Goal: Task Accomplishment & Management: Complete application form

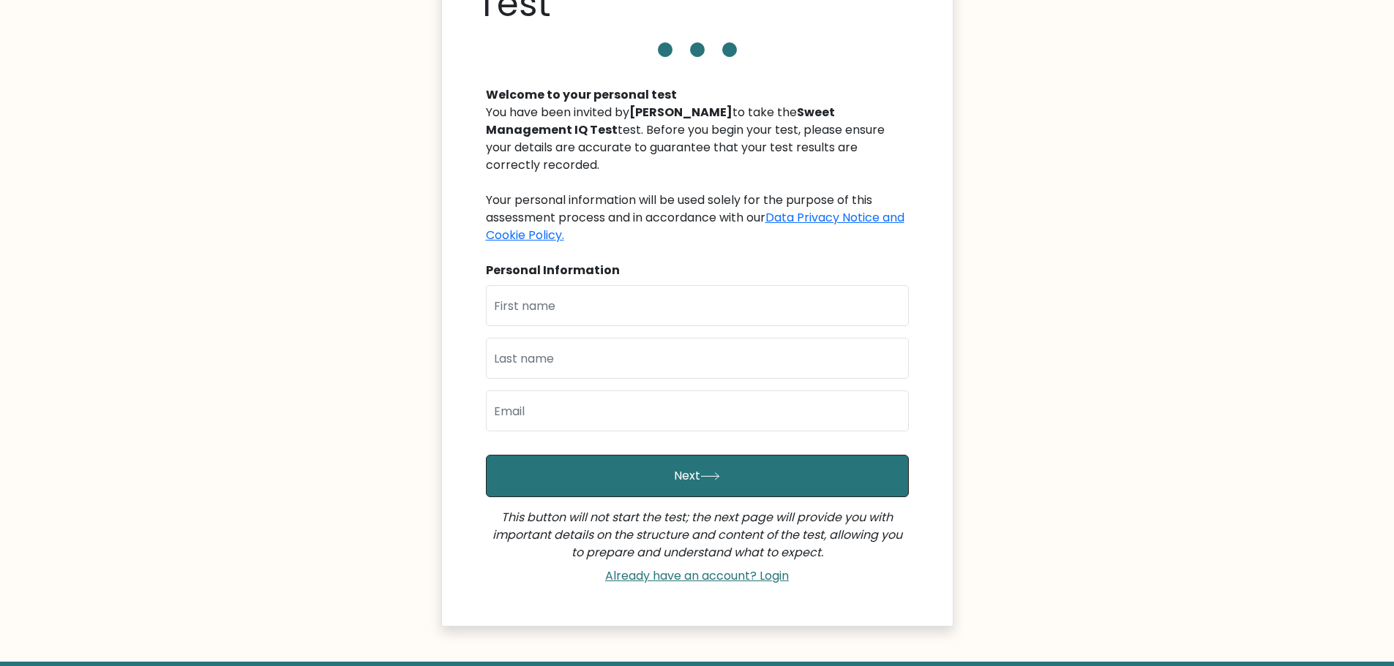
scroll to position [198, 0]
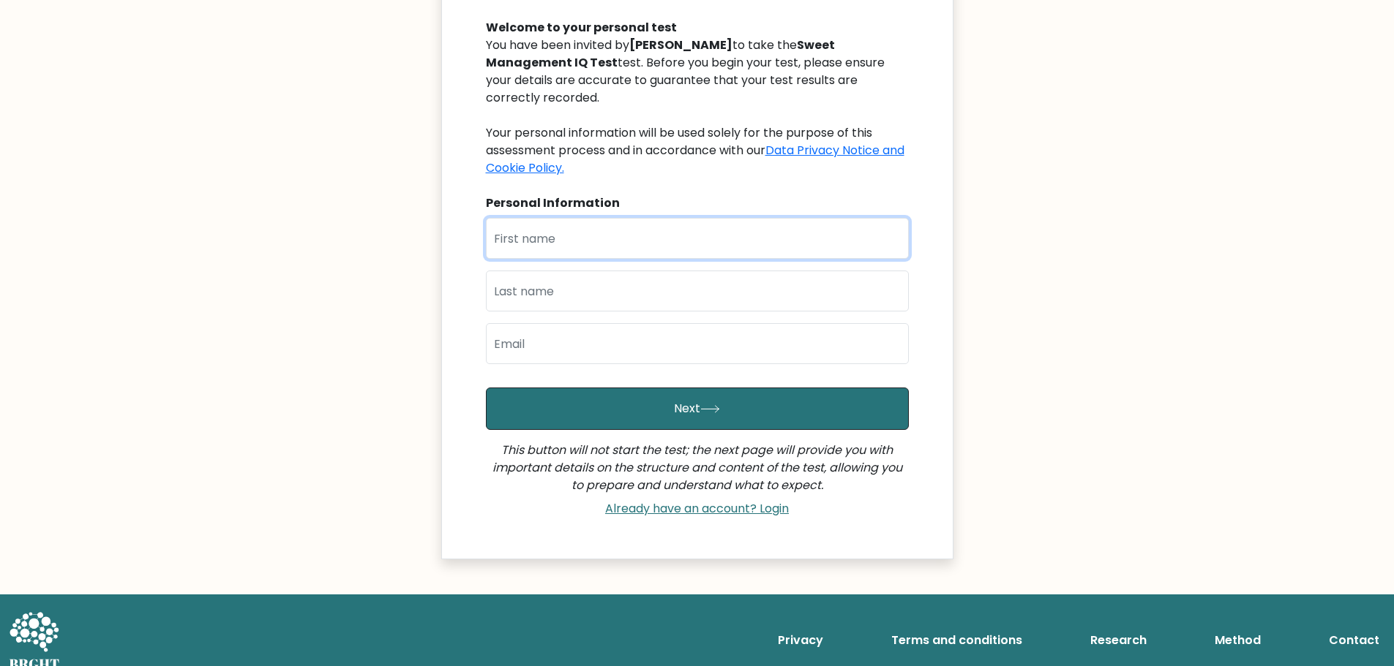
click at [636, 228] on input "text" at bounding box center [697, 238] width 423 height 41
type input "[PERSON_NAME]"
click at [585, 325] on input "email" at bounding box center [697, 343] width 423 height 41
type input "joms.corpuz@gmail.com"
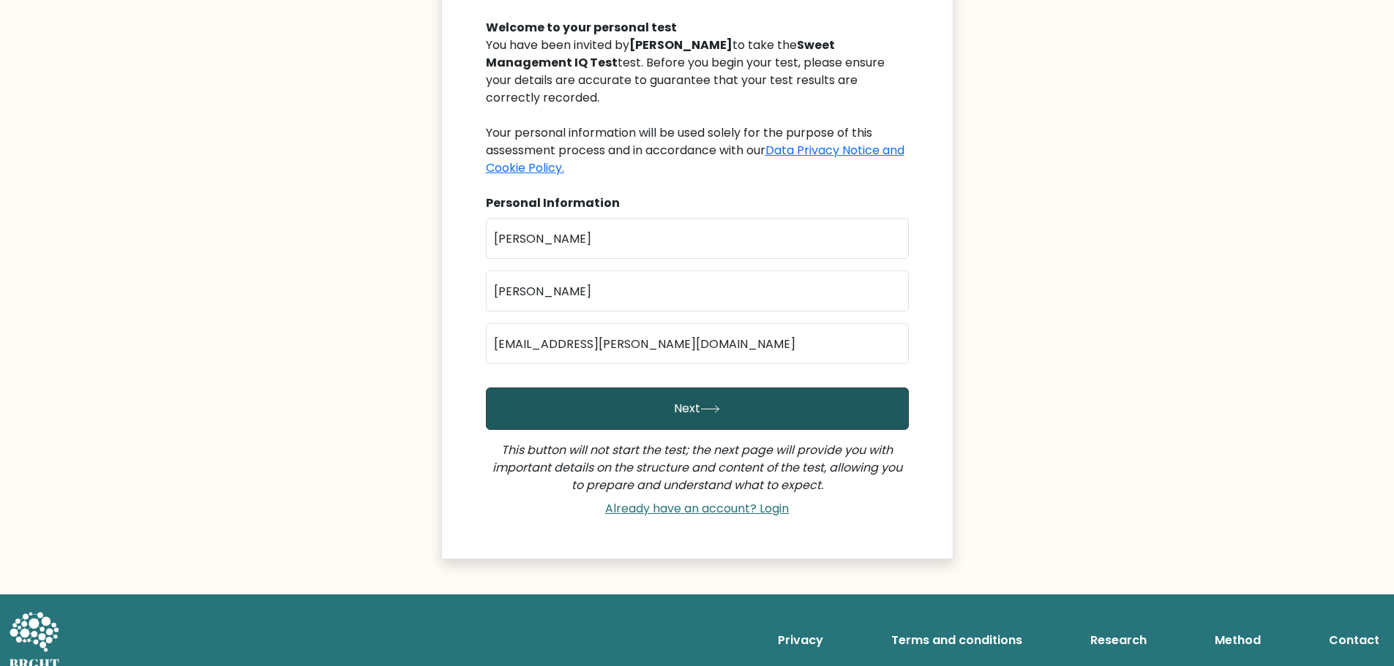
click at [634, 392] on button "Next" at bounding box center [697, 409] width 423 height 42
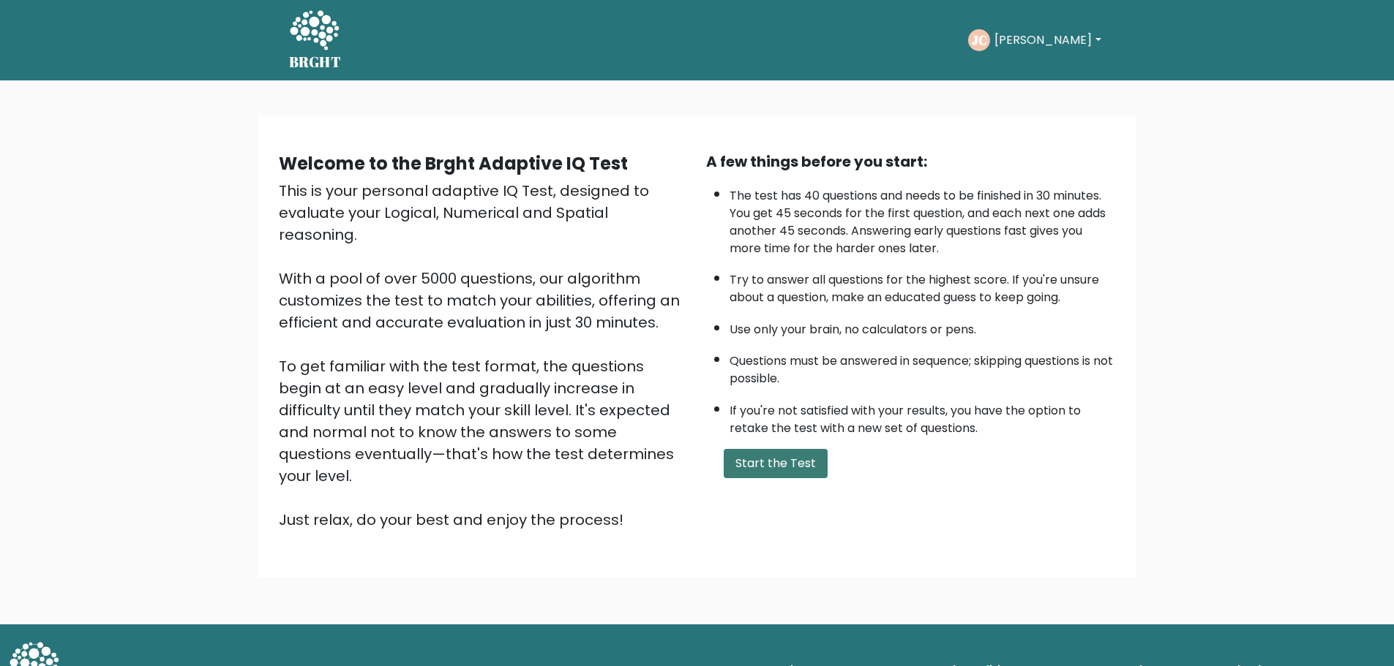
click at [766, 462] on button "Start the Test" at bounding box center [776, 463] width 104 height 29
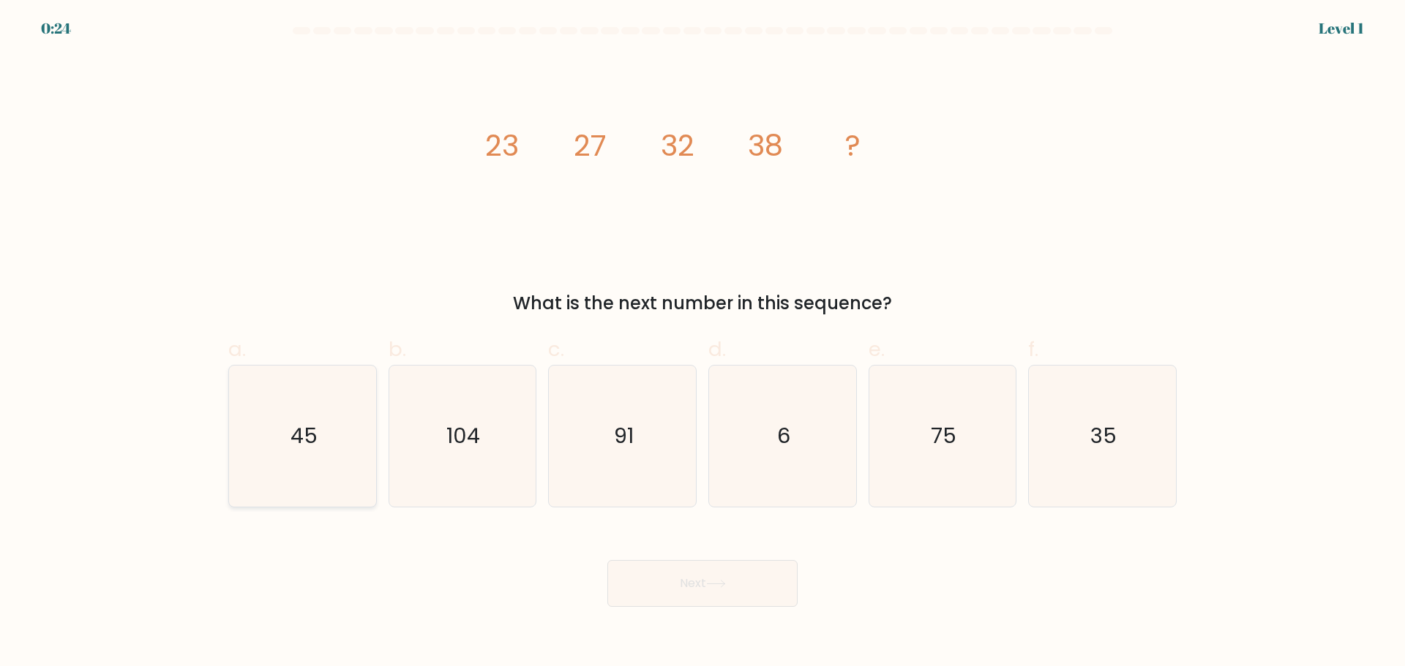
click at [331, 439] on icon "45" at bounding box center [302, 436] width 141 height 141
click at [702, 343] on input "a. 45" at bounding box center [702, 339] width 1 height 10
radio input "true"
click at [648, 576] on button "Next" at bounding box center [702, 583] width 190 height 47
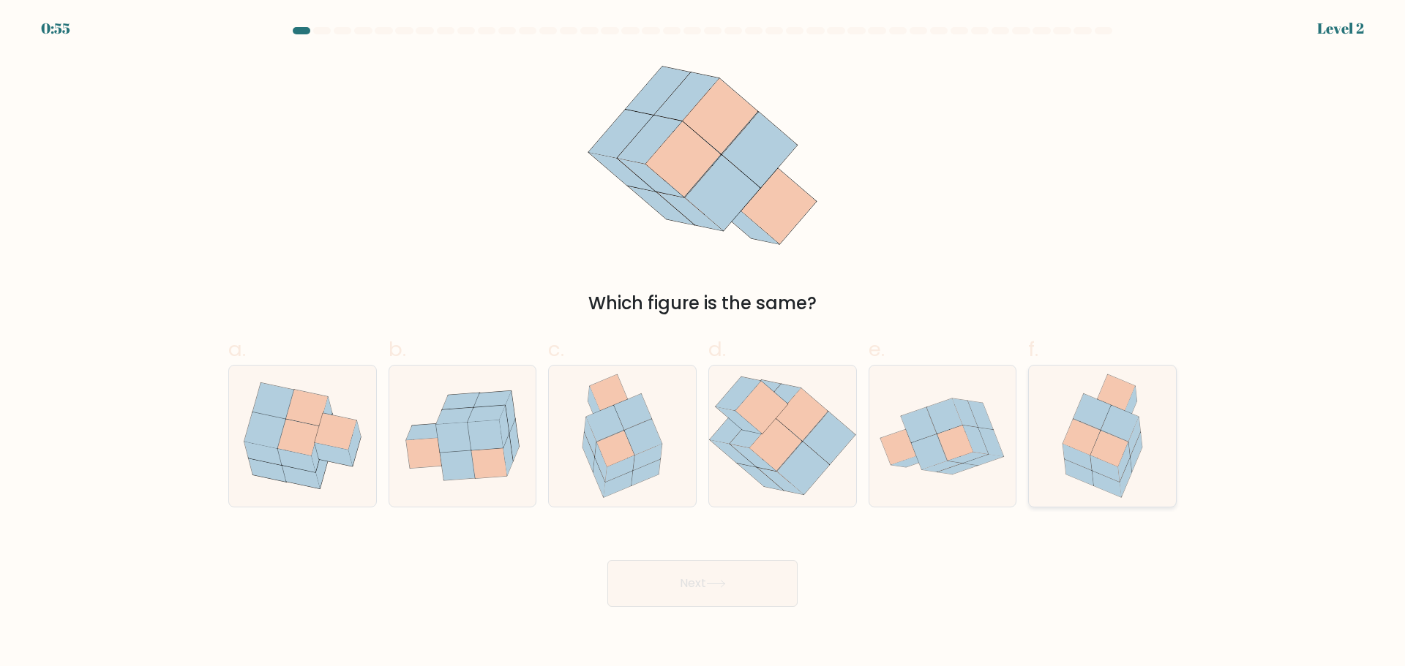
click at [1100, 459] on icon at bounding box center [1108, 449] width 37 height 36
click at [703, 343] on input "f." at bounding box center [702, 339] width 1 height 10
radio input "true"
click at [694, 576] on button "Next" at bounding box center [702, 583] width 190 height 47
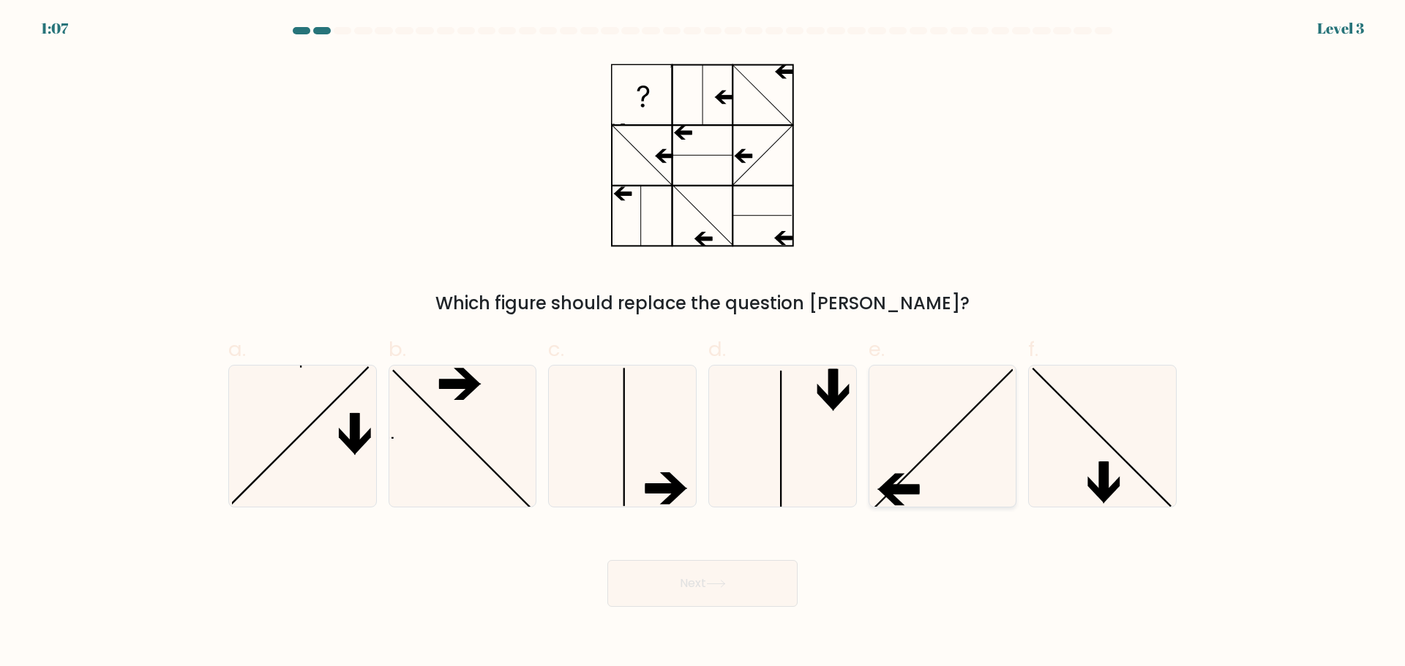
click at [936, 427] on icon at bounding box center [941, 436] width 141 height 141
click at [703, 343] on input "e." at bounding box center [702, 339] width 1 height 10
radio input "true"
click at [684, 585] on button "Next" at bounding box center [702, 583] width 190 height 47
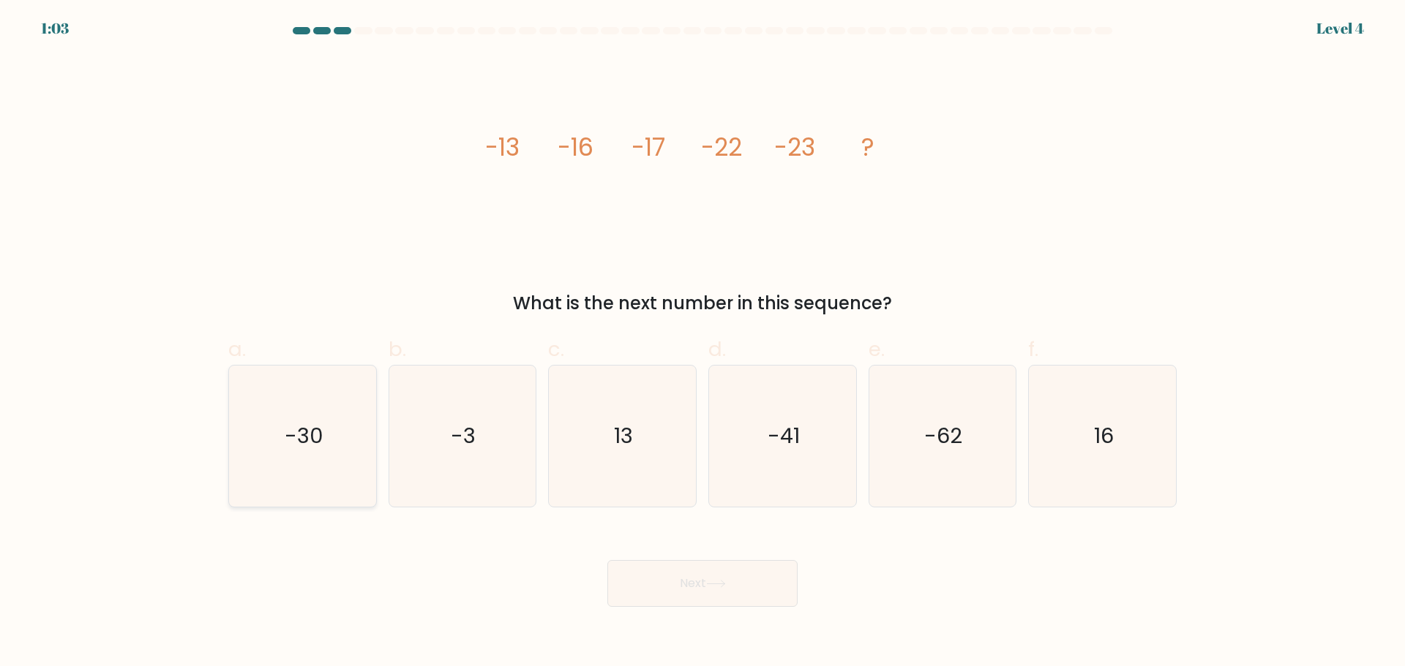
click at [345, 433] on icon "-30" at bounding box center [302, 436] width 141 height 141
click at [702, 343] on input "a. -30" at bounding box center [702, 339] width 1 height 10
radio input "true"
click at [715, 579] on button "Next" at bounding box center [702, 583] width 190 height 47
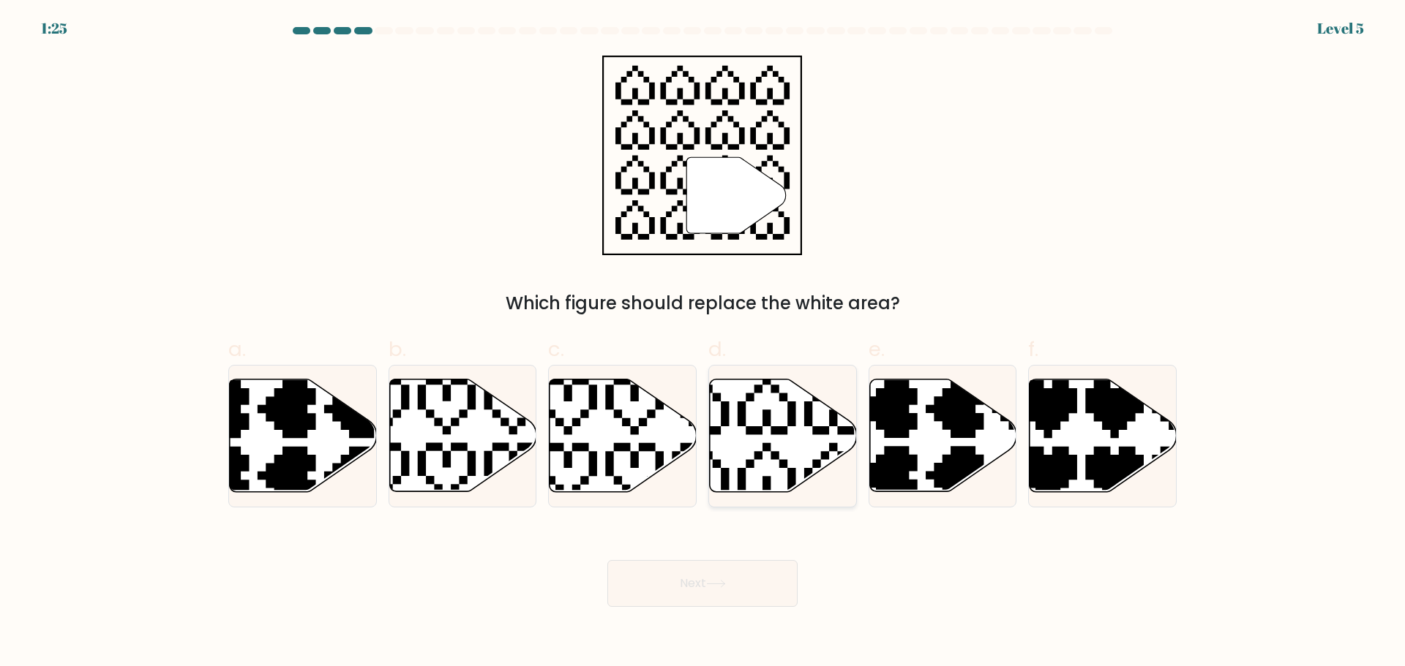
click at [750, 437] on icon at bounding box center [783, 435] width 147 height 113
click at [703, 343] on input "d." at bounding box center [702, 339] width 1 height 10
radio input "true"
click at [689, 576] on button "Next" at bounding box center [702, 583] width 190 height 47
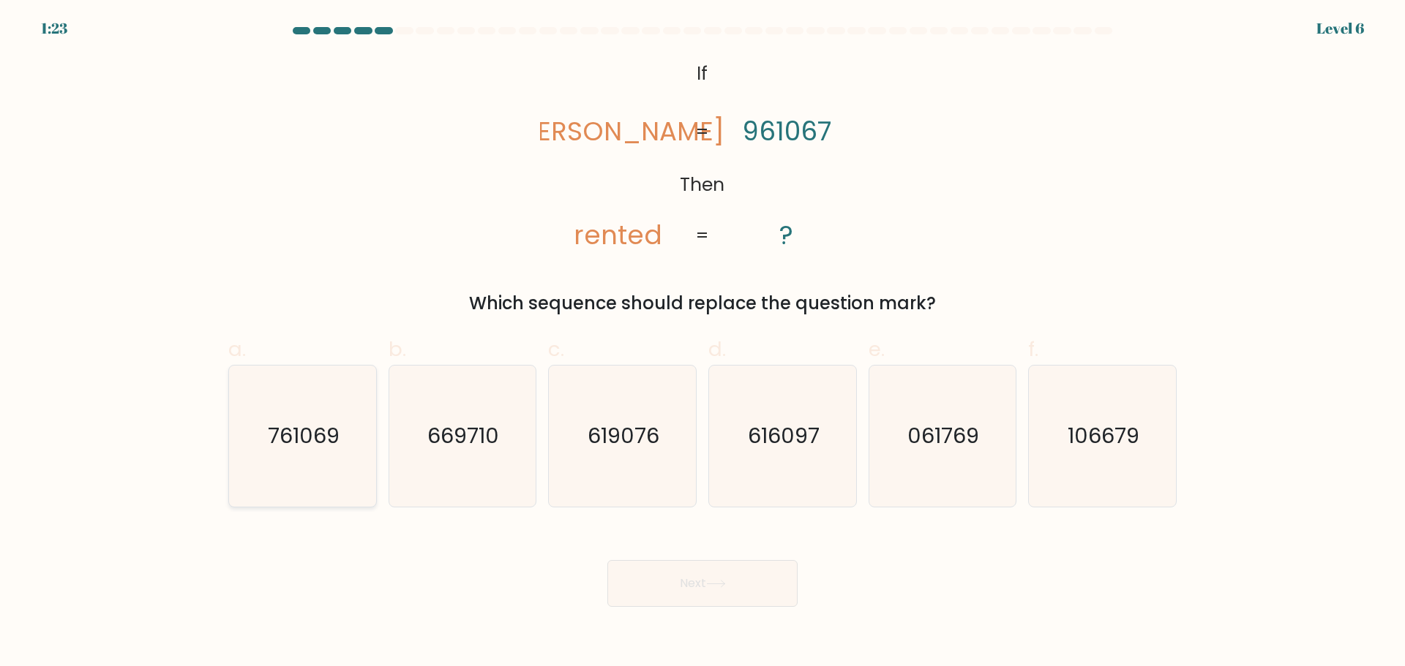
click at [321, 432] on text "761069" at bounding box center [304, 435] width 72 height 29
click at [702, 343] on input "a. 761069" at bounding box center [702, 339] width 1 height 10
radio input "true"
click at [708, 585] on button "Next" at bounding box center [702, 583] width 190 height 47
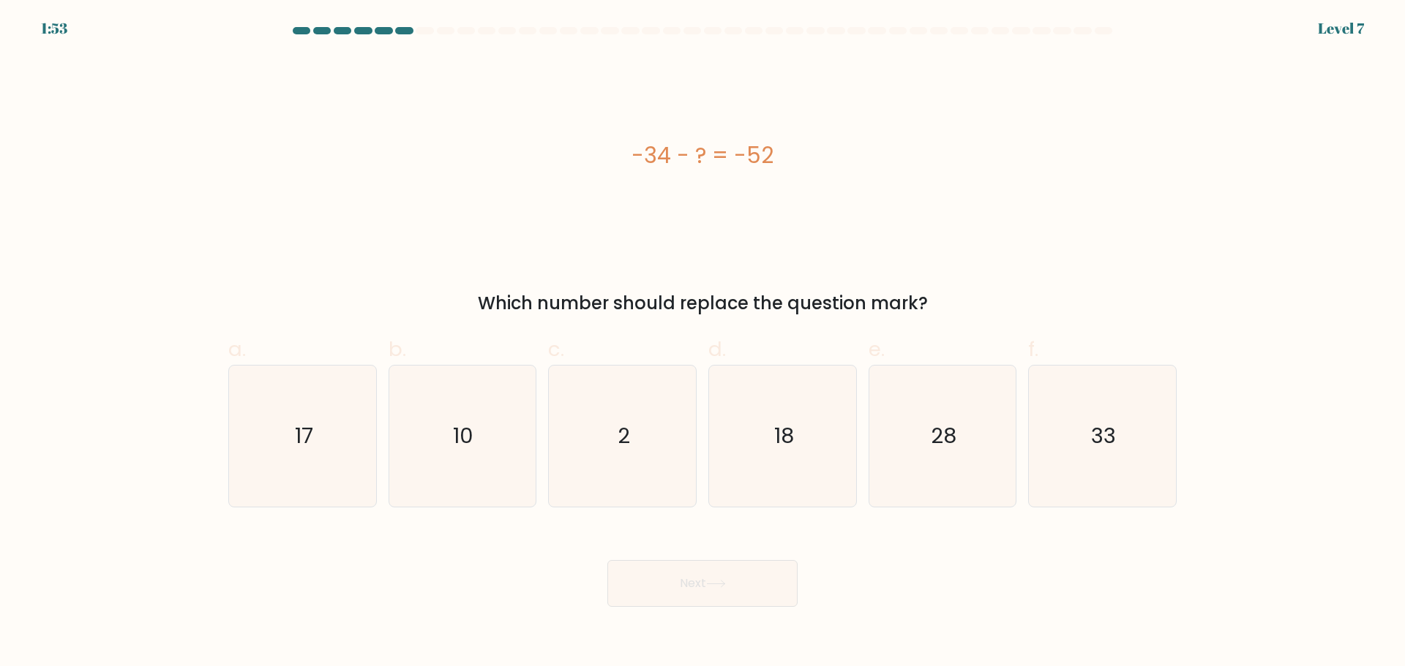
click at [1237, 203] on form "a. 2" at bounding box center [702, 317] width 1405 height 580
click at [827, 415] on icon "18" at bounding box center [782, 436] width 141 height 141
click at [703, 343] on input "d. 18" at bounding box center [702, 339] width 1 height 10
radio input "true"
click at [733, 574] on button "Next" at bounding box center [702, 583] width 190 height 47
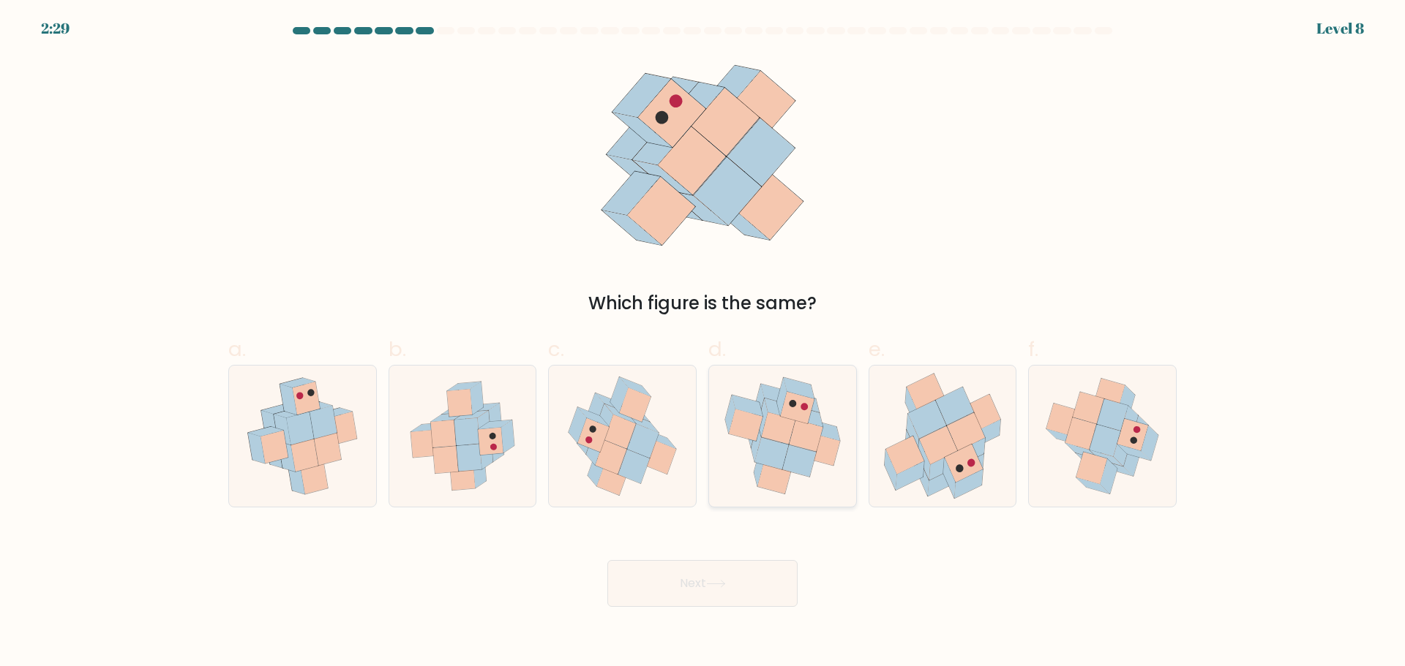
click at [785, 429] on icon at bounding box center [778, 428] width 34 height 31
click at [703, 343] on input "d." at bounding box center [702, 339] width 1 height 10
radio input "true"
click at [748, 582] on button "Next" at bounding box center [702, 583] width 190 height 47
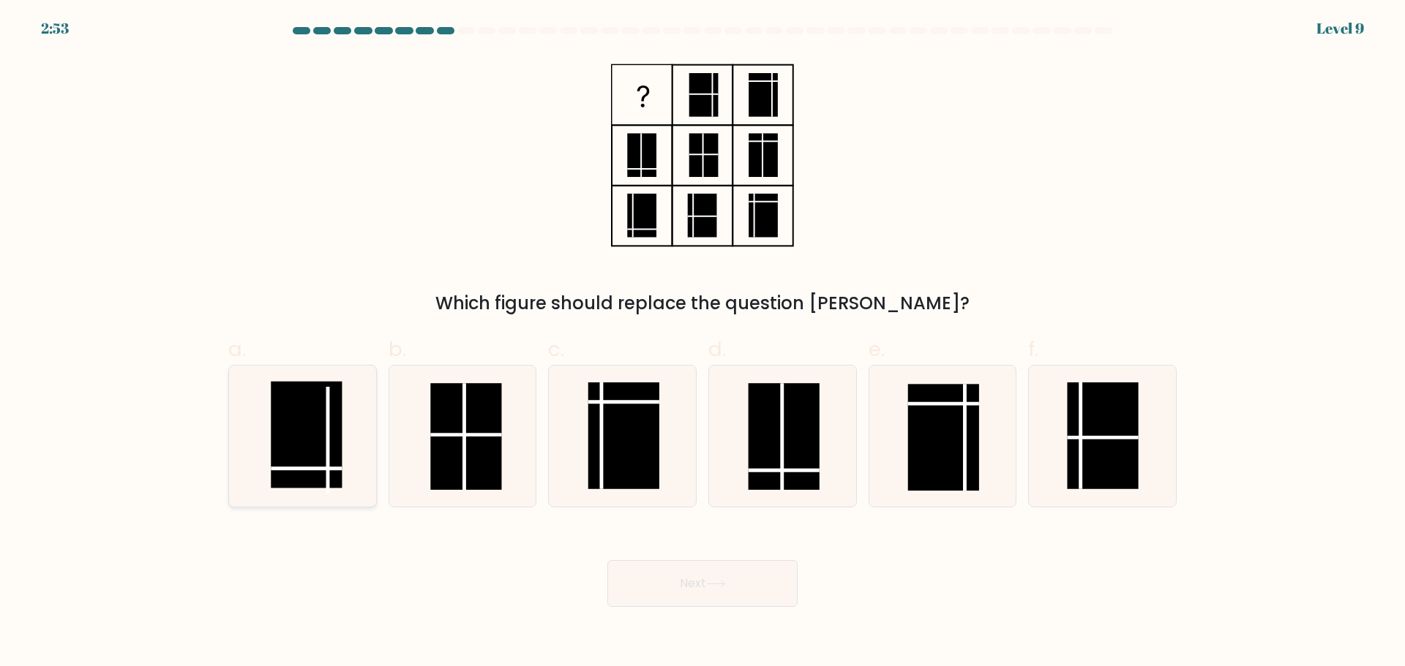
click at [296, 431] on rect at bounding box center [306, 434] width 71 height 107
click at [702, 343] on input "a." at bounding box center [702, 339] width 1 height 10
radio input "true"
click at [769, 586] on button "Next" at bounding box center [702, 583] width 190 height 47
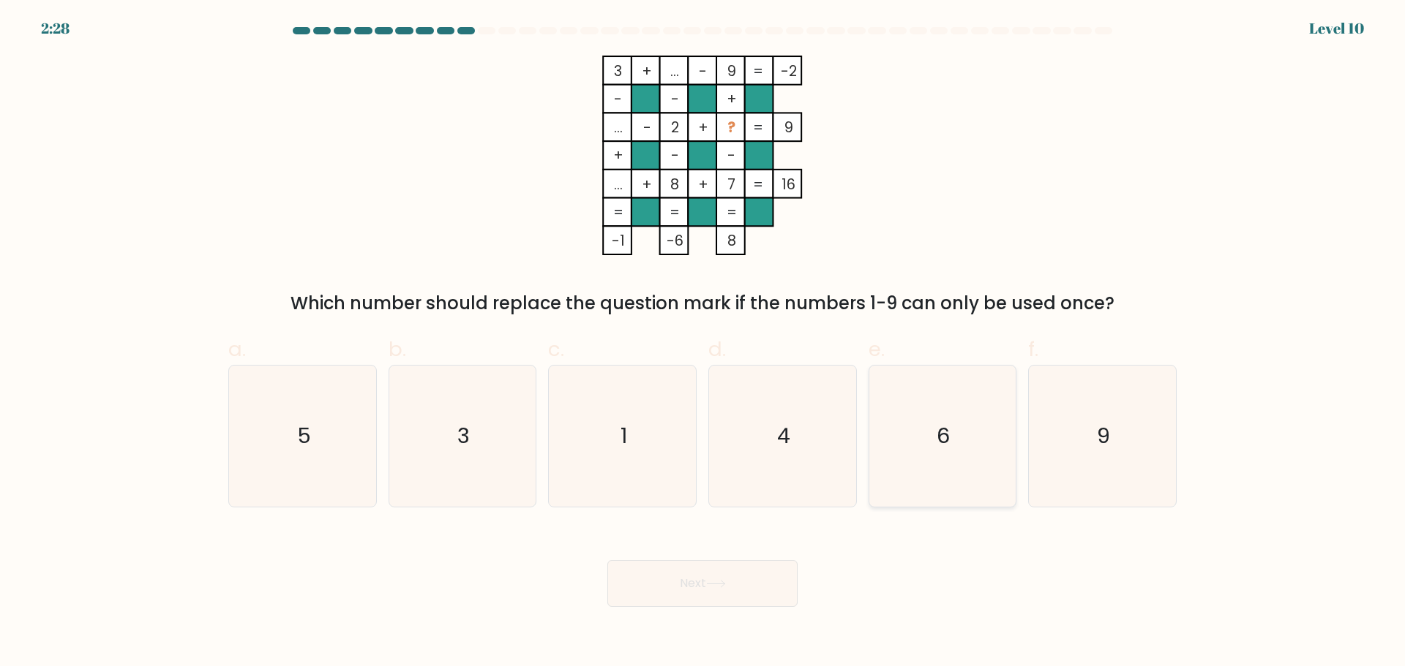
click at [950, 452] on icon "6" at bounding box center [941, 436] width 141 height 141
click at [703, 343] on input "e. 6" at bounding box center [702, 339] width 1 height 10
radio input "true"
click at [720, 582] on icon at bounding box center [716, 584] width 20 height 8
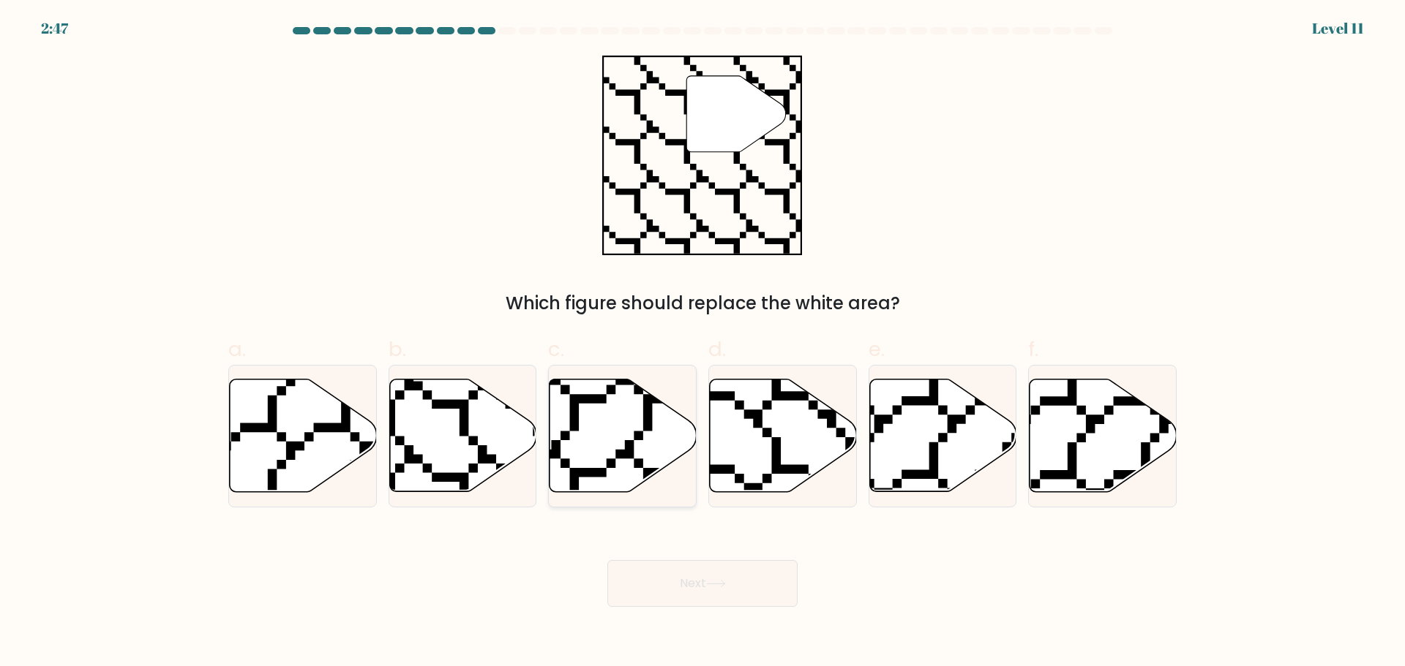
click at [617, 427] on icon at bounding box center [622, 435] width 147 height 113
click at [702, 343] on input "c." at bounding box center [702, 339] width 1 height 10
radio input "true"
click at [423, 436] on icon at bounding box center [462, 435] width 147 height 113
click at [702, 343] on input "b." at bounding box center [702, 339] width 1 height 10
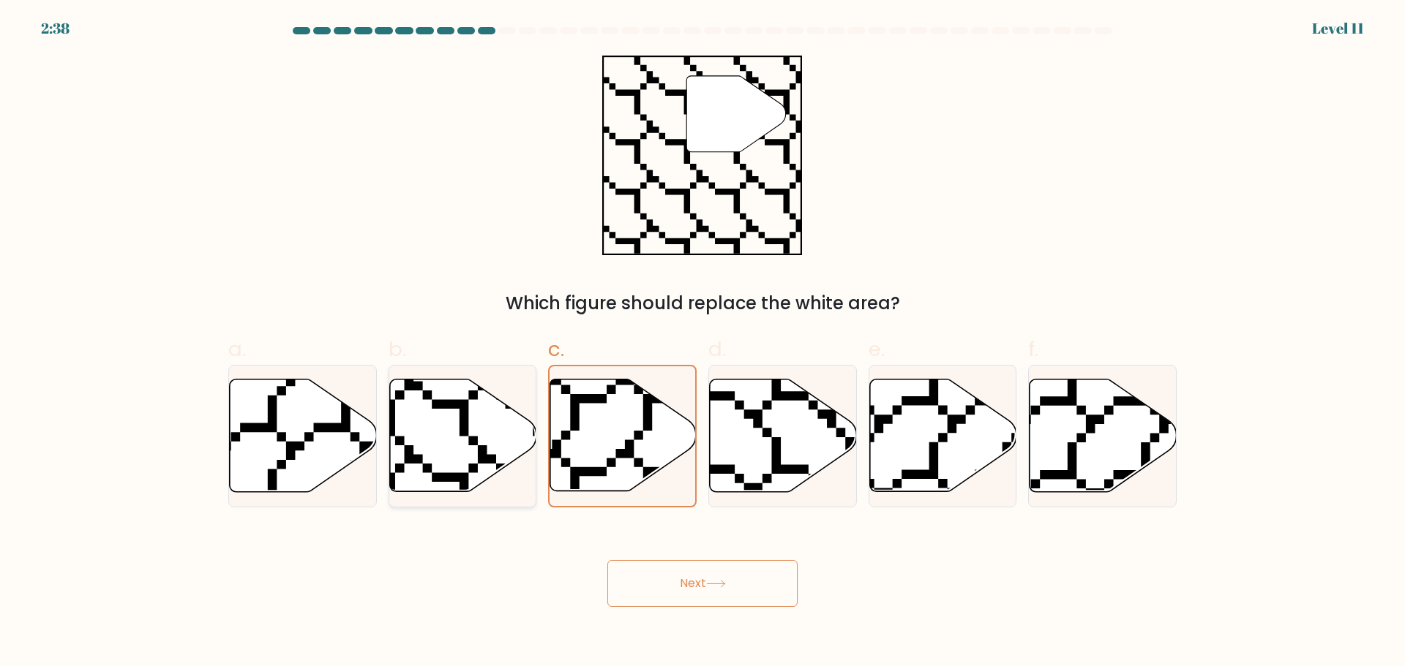
radio input "true"
click at [707, 590] on button "Next" at bounding box center [702, 583] width 190 height 47
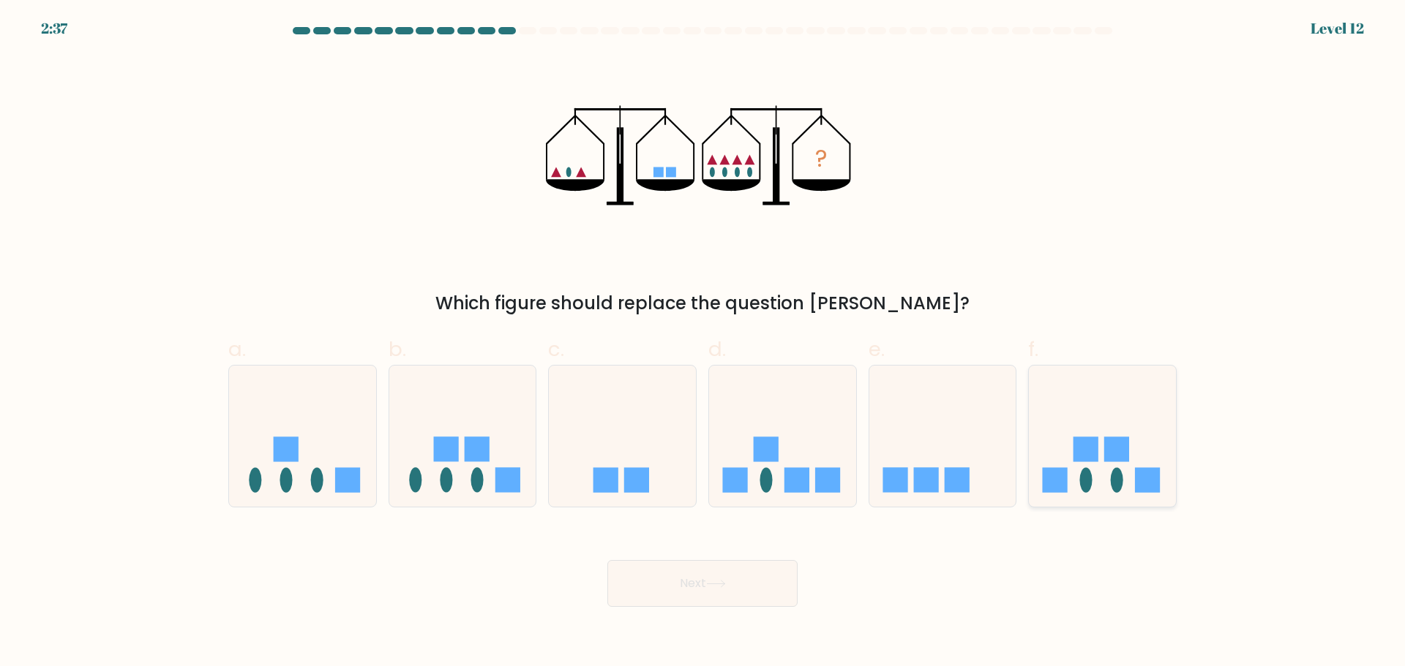
click at [1135, 470] on rect at bounding box center [1147, 480] width 25 height 25
click at [703, 343] on input "f." at bounding box center [702, 339] width 1 height 10
radio input "true"
click at [751, 594] on button "Next" at bounding box center [702, 583] width 190 height 47
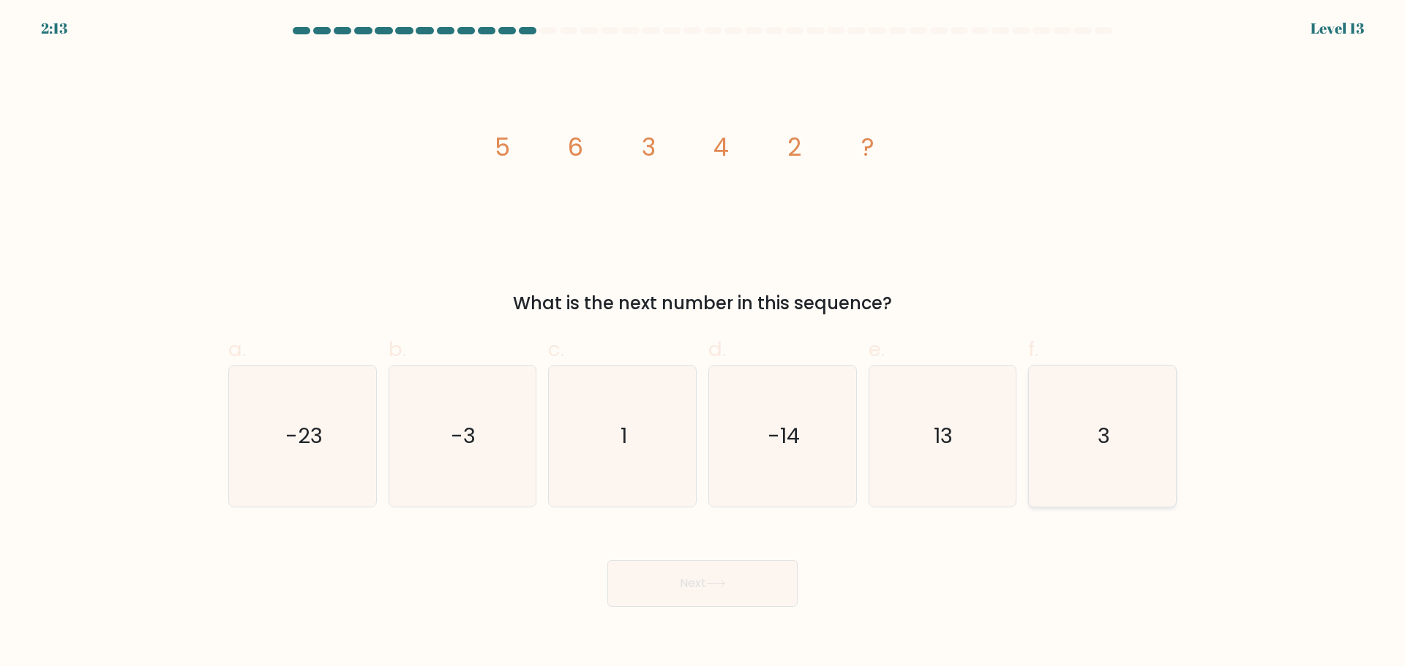
click at [1116, 440] on icon "3" at bounding box center [1102, 436] width 141 height 141
click at [703, 343] on input "f. 3" at bounding box center [702, 339] width 1 height 10
radio input "true"
click at [710, 590] on button "Next" at bounding box center [702, 583] width 190 height 47
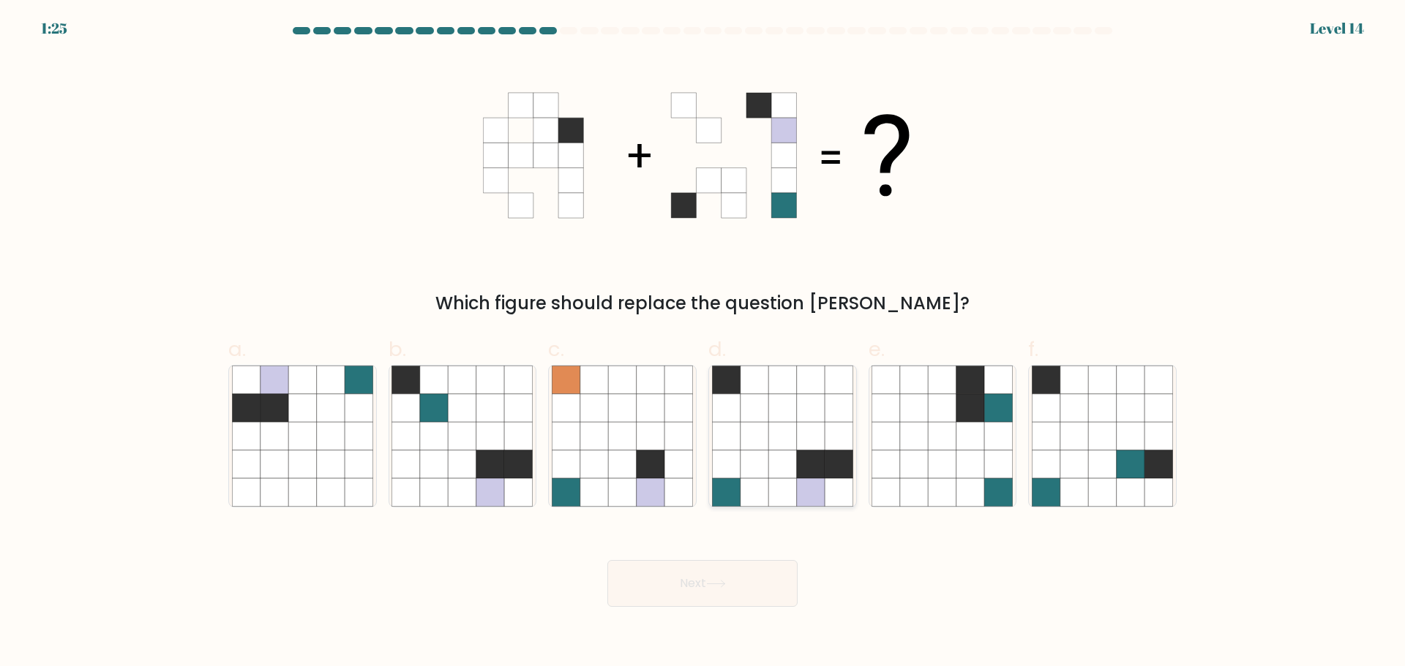
click at [784, 421] on icon at bounding box center [782, 408] width 28 height 28
click at [703, 343] on input "d." at bounding box center [702, 339] width 1 height 10
radio input "true"
click at [694, 575] on button "Next" at bounding box center [702, 583] width 190 height 47
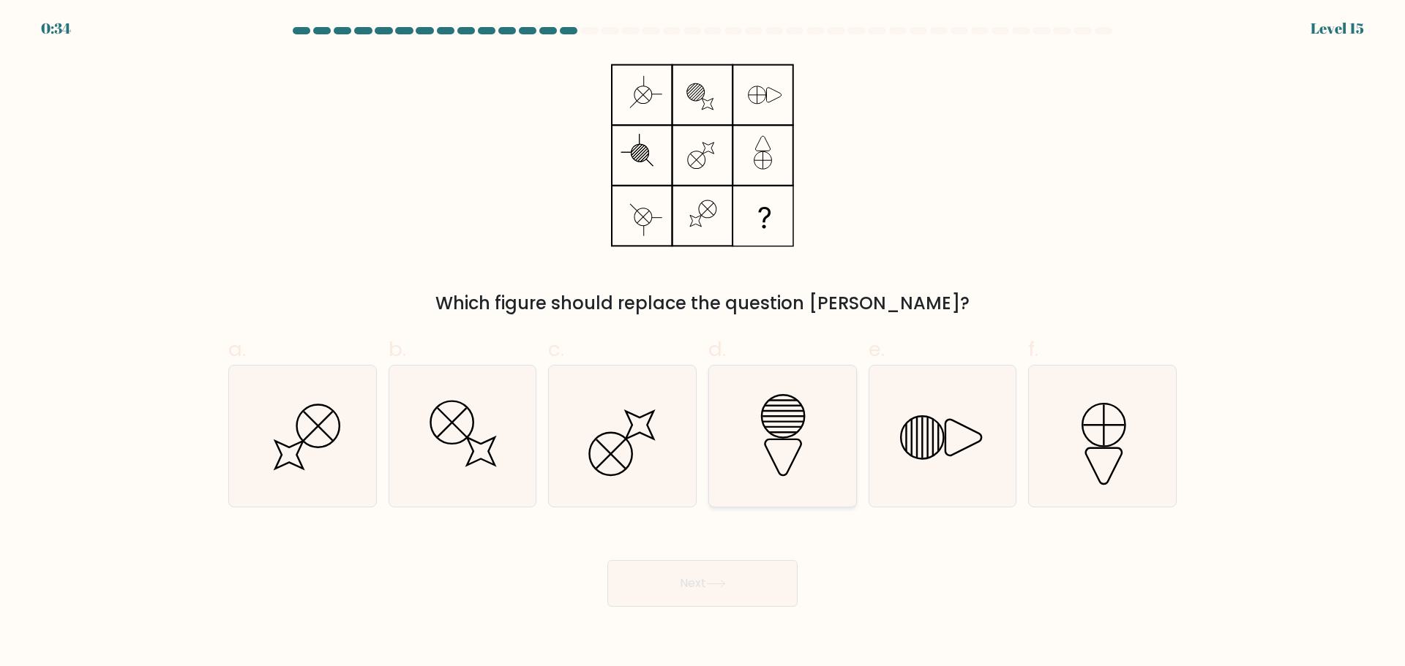
click at [748, 446] on icon at bounding box center [782, 436] width 141 height 141
click at [703, 343] on input "d." at bounding box center [702, 339] width 1 height 10
radio input "true"
click at [701, 593] on button "Next" at bounding box center [702, 583] width 190 height 47
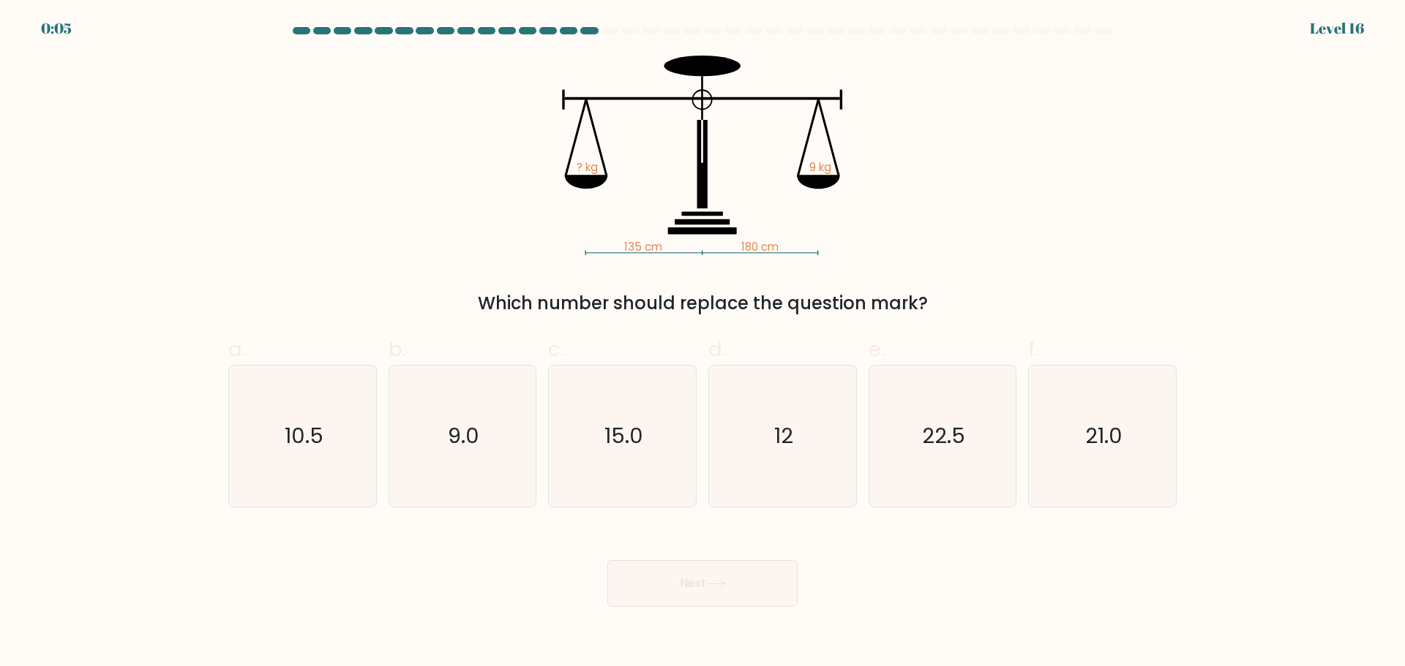
click at [1237, 331] on form at bounding box center [702, 317] width 1405 height 580
click at [655, 444] on icon "15.0" at bounding box center [622, 436] width 141 height 141
click at [702, 343] on input "c. 15.0" at bounding box center [702, 339] width 1 height 10
radio input "true"
click at [691, 574] on button "Next" at bounding box center [702, 583] width 190 height 47
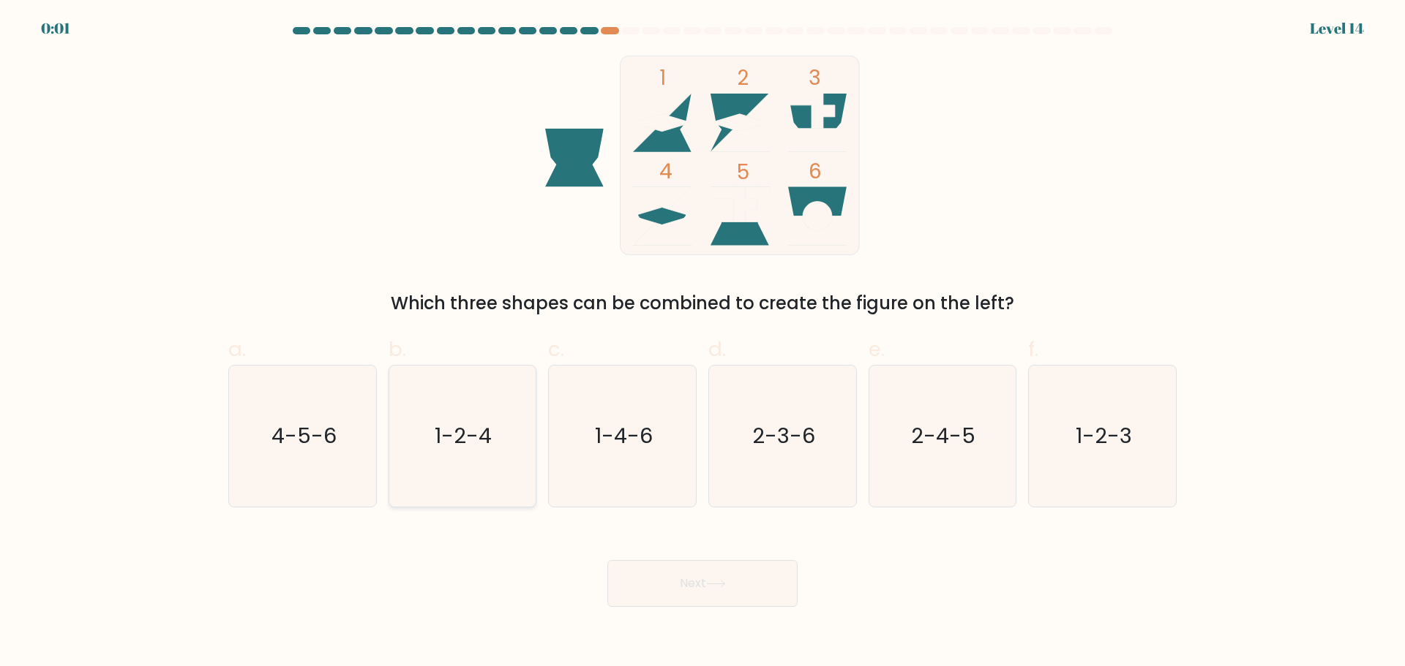
drag, startPoint x: 453, startPoint y: 455, endPoint x: 462, endPoint y: 452, distance: 10.0
click at [462, 452] on icon "1-2-4" at bounding box center [461, 436] width 141 height 141
click at [681, 571] on button "Next" at bounding box center [702, 583] width 190 height 47
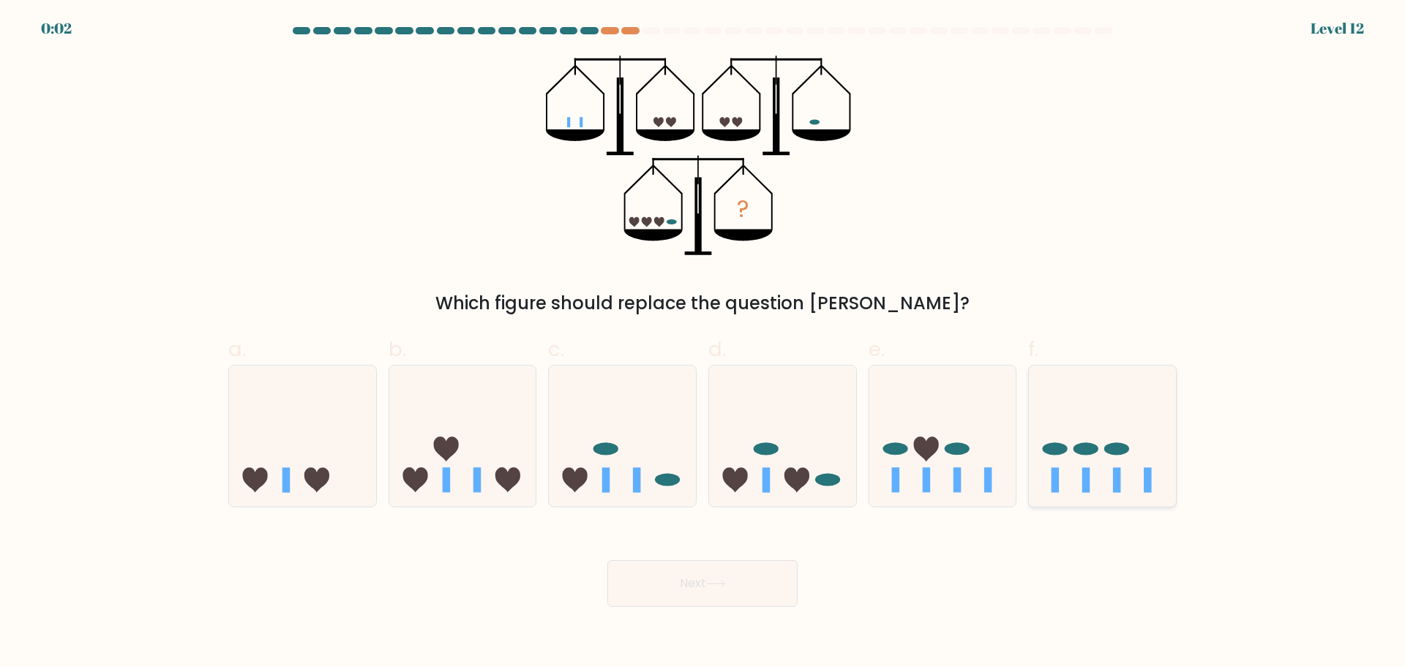
click at [1111, 486] on icon at bounding box center [1102, 435] width 147 height 121
click at [703, 343] on input "f." at bounding box center [702, 339] width 1 height 10
radio input "true"
click at [700, 597] on button "Next" at bounding box center [702, 583] width 190 height 47
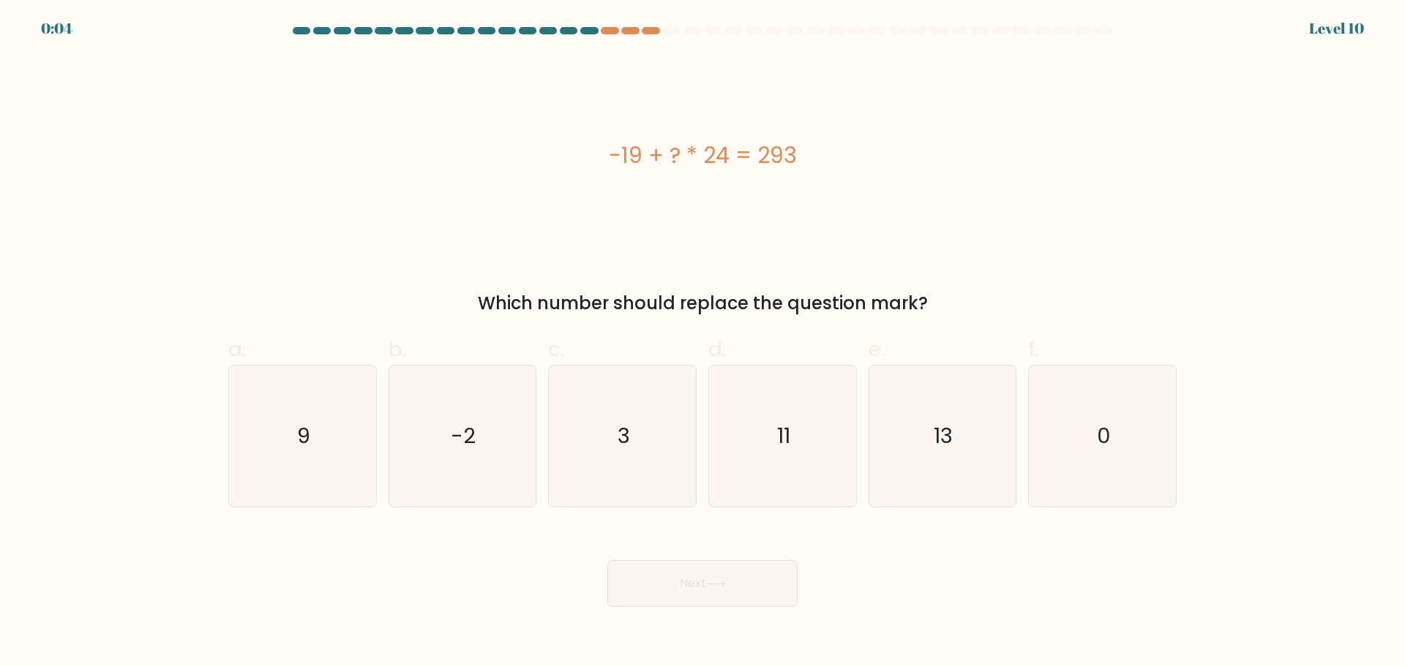
click at [1253, 306] on form "a. 9" at bounding box center [702, 317] width 1405 height 580
click at [970, 447] on icon "13" at bounding box center [941, 436] width 141 height 141
click at [703, 343] on input "e. 13" at bounding box center [702, 339] width 1 height 10
radio input "true"
click at [669, 585] on button "Next" at bounding box center [702, 583] width 190 height 47
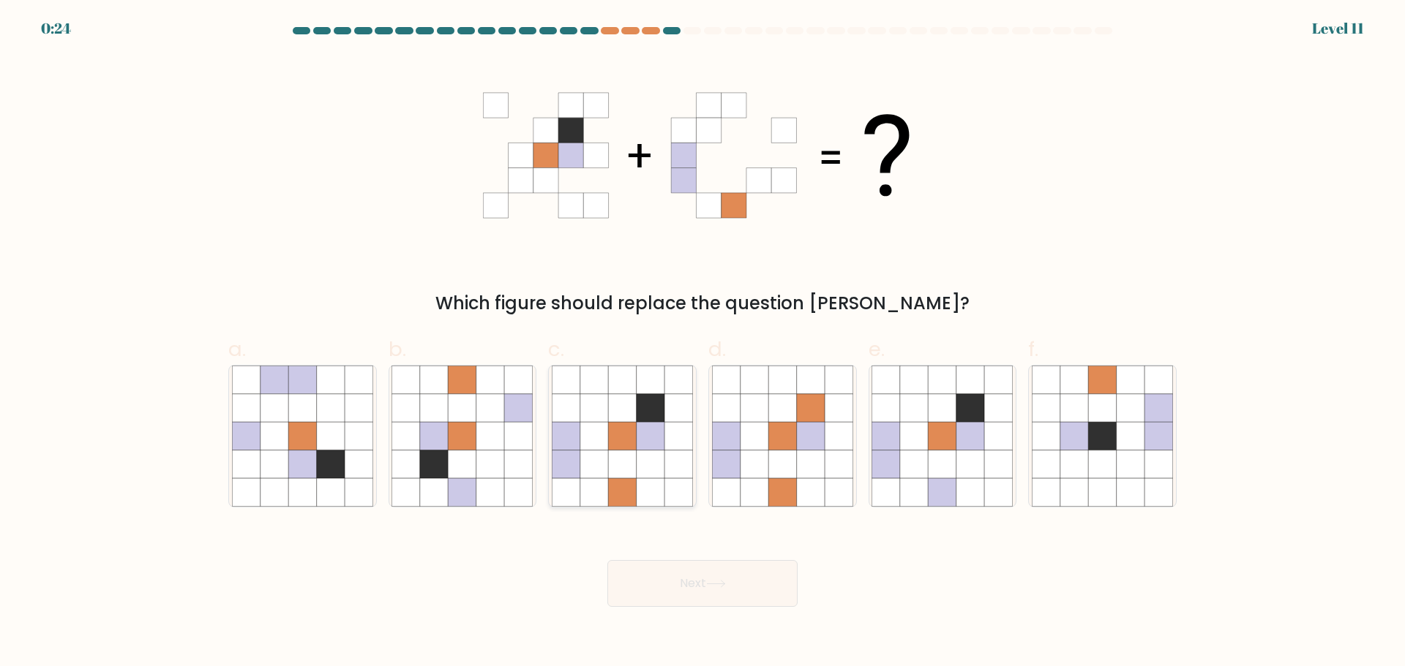
click at [631, 461] on icon at bounding box center [622, 464] width 28 height 28
click at [702, 343] on input "c." at bounding box center [702, 339] width 1 height 10
radio input "true"
click at [726, 586] on icon at bounding box center [716, 584] width 20 height 8
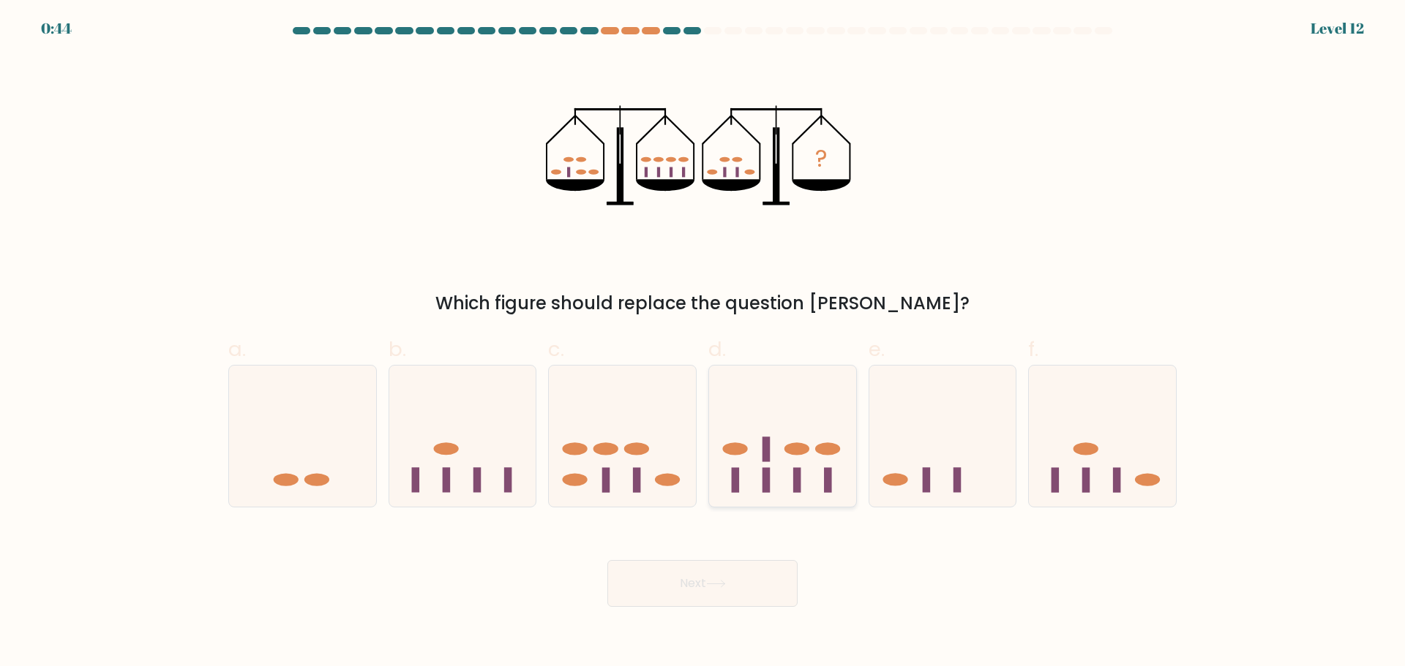
click at [748, 454] on icon at bounding box center [782, 435] width 147 height 121
click at [703, 343] on input "d." at bounding box center [702, 339] width 1 height 10
radio input "true"
click at [706, 580] on button "Next" at bounding box center [702, 583] width 190 height 47
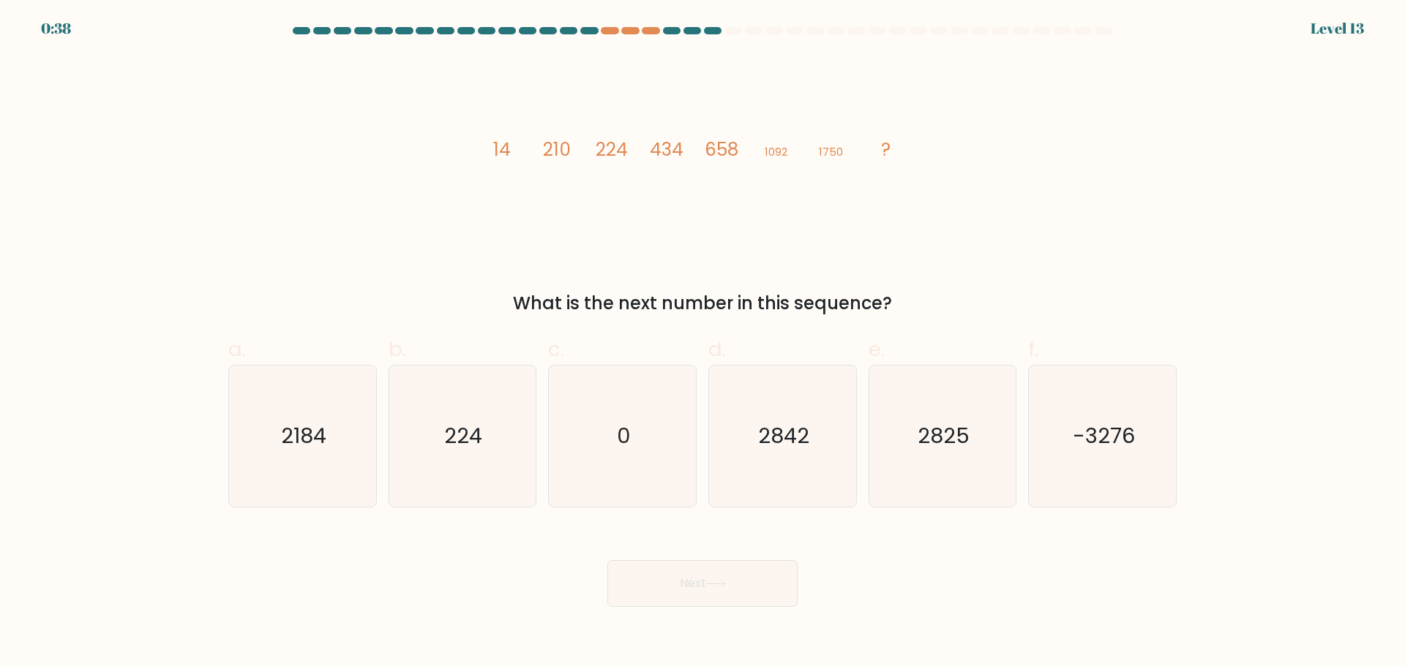
click at [1294, 237] on form at bounding box center [702, 317] width 1405 height 580
click at [1285, 321] on form at bounding box center [702, 317] width 1405 height 580
click at [304, 468] on icon "2184" at bounding box center [302, 436] width 141 height 141
click at [702, 343] on input "a. 2184" at bounding box center [702, 339] width 1 height 10
radio input "true"
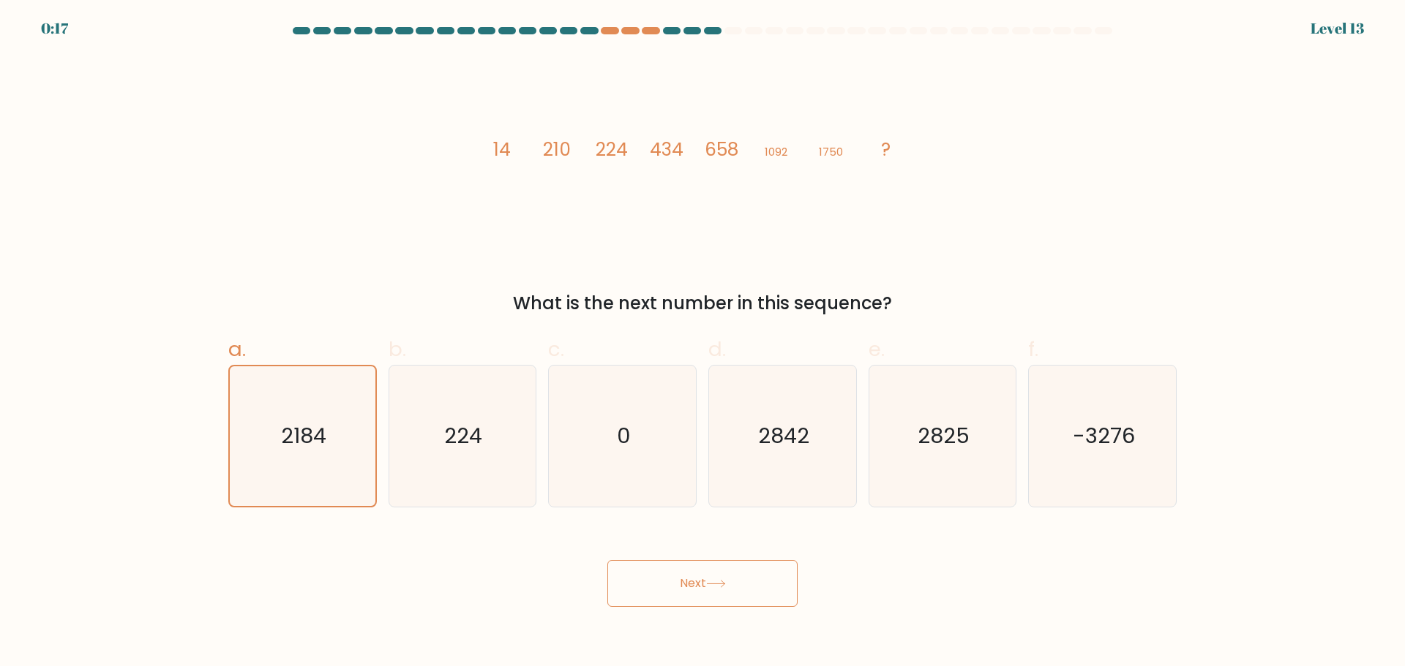
click at [746, 576] on button "Next" at bounding box center [702, 583] width 190 height 47
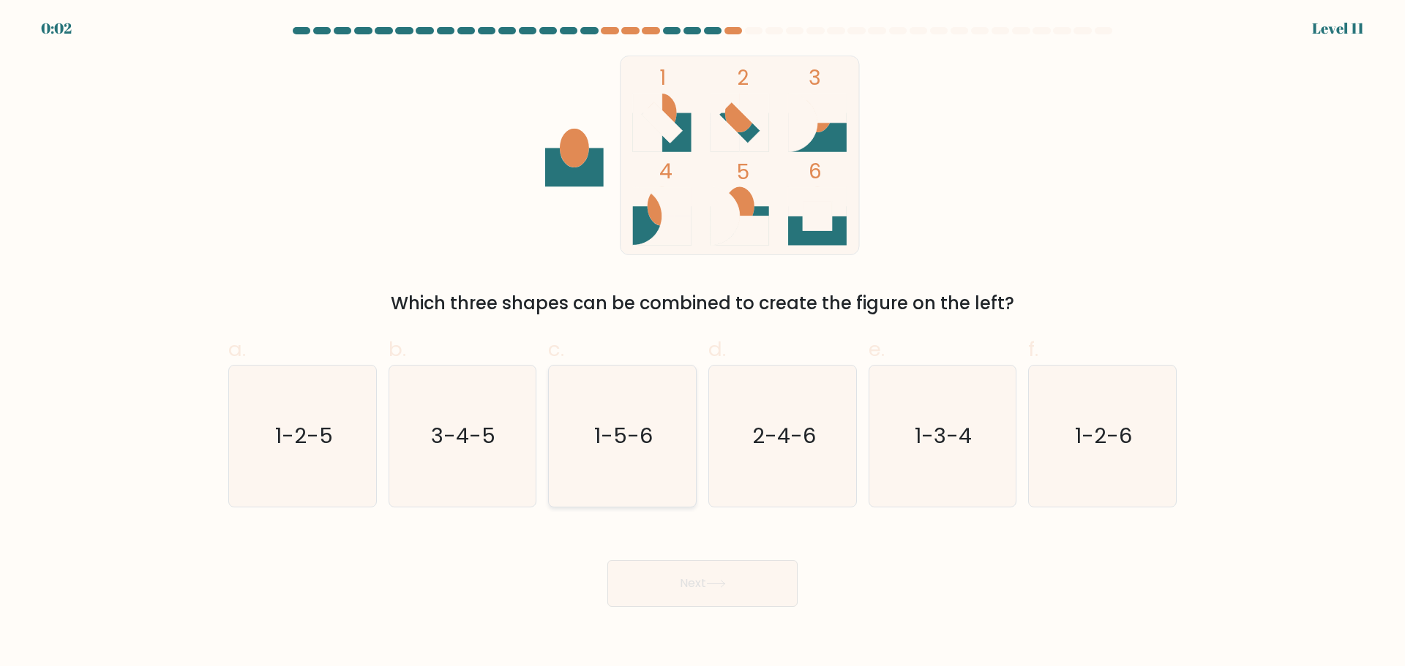
click at [608, 436] on text "1-5-6" at bounding box center [624, 435] width 59 height 29
click at [702, 343] on input "c. 1-5-6" at bounding box center [702, 339] width 1 height 10
radio input "true"
click at [710, 590] on button "Next" at bounding box center [702, 583] width 190 height 47
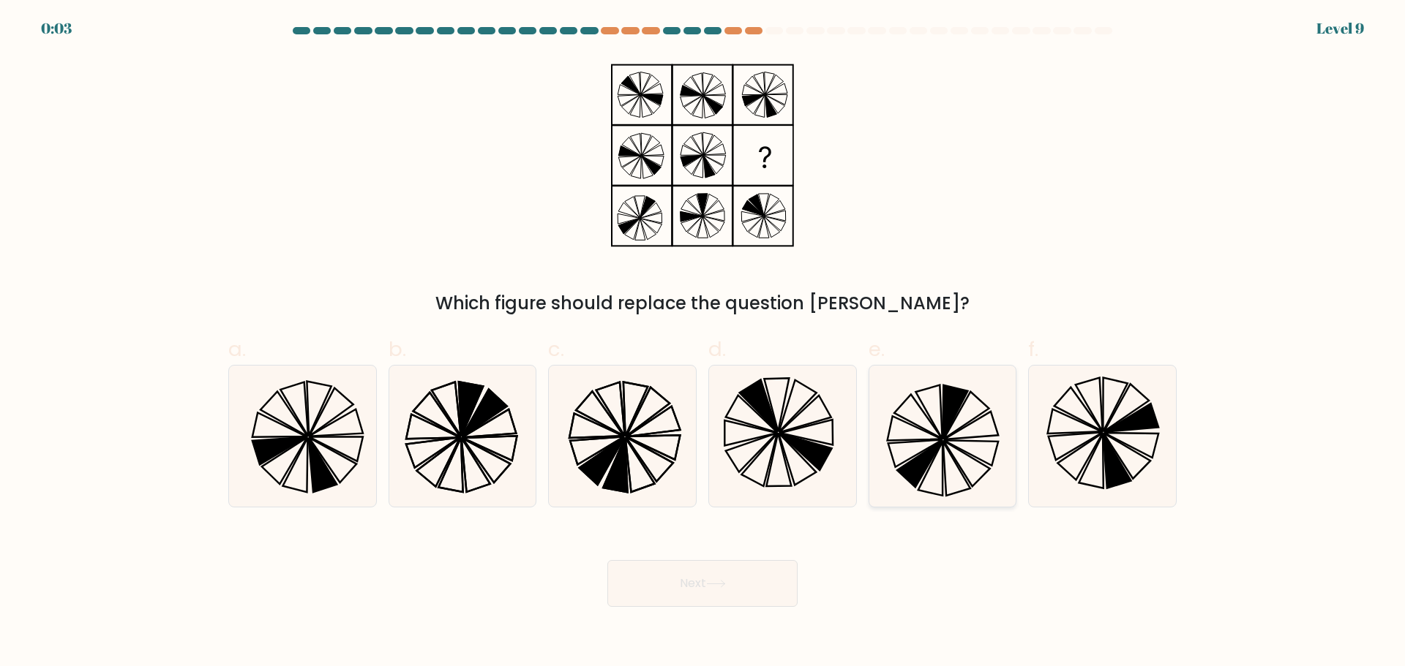
click at [931, 440] on icon at bounding box center [914, 428] width 54 height 24
click at [703, 343] on input "e." at bounding box center [702, 339] width 1 height 10
radio input "true"
click at [754, 567] on button "Next" at bounding box center [702, 583] width 190 height 47
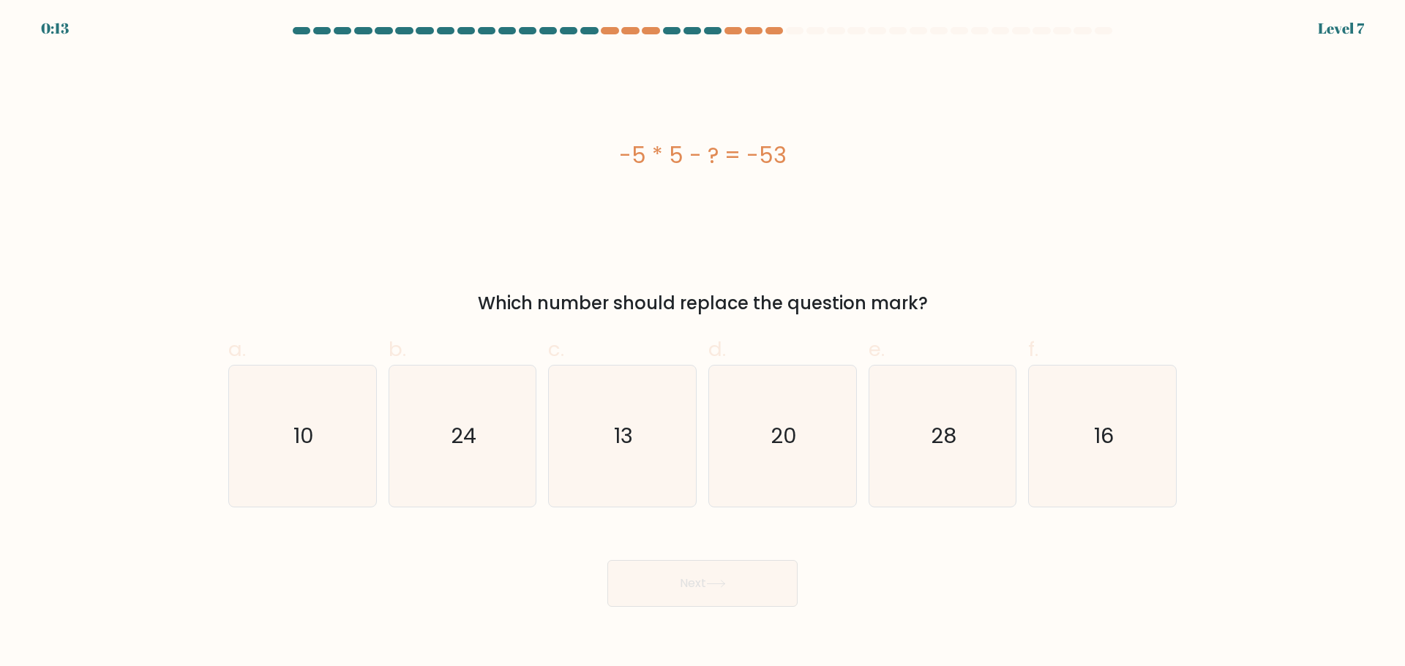
click at [1252, 279] on form "a." at bounding box center [702, 317] width 1405 height 580
click at [983, 422] on icon "28" at bounding box center [941, 436] width 141 height 141
click at [703, 343] on input "e. 28" at bounding box center [702, 339] width 1 height 10
radio input "true"
click at [679, 587] on button "Next" at bounding box center [702, 583] width 190 height 47
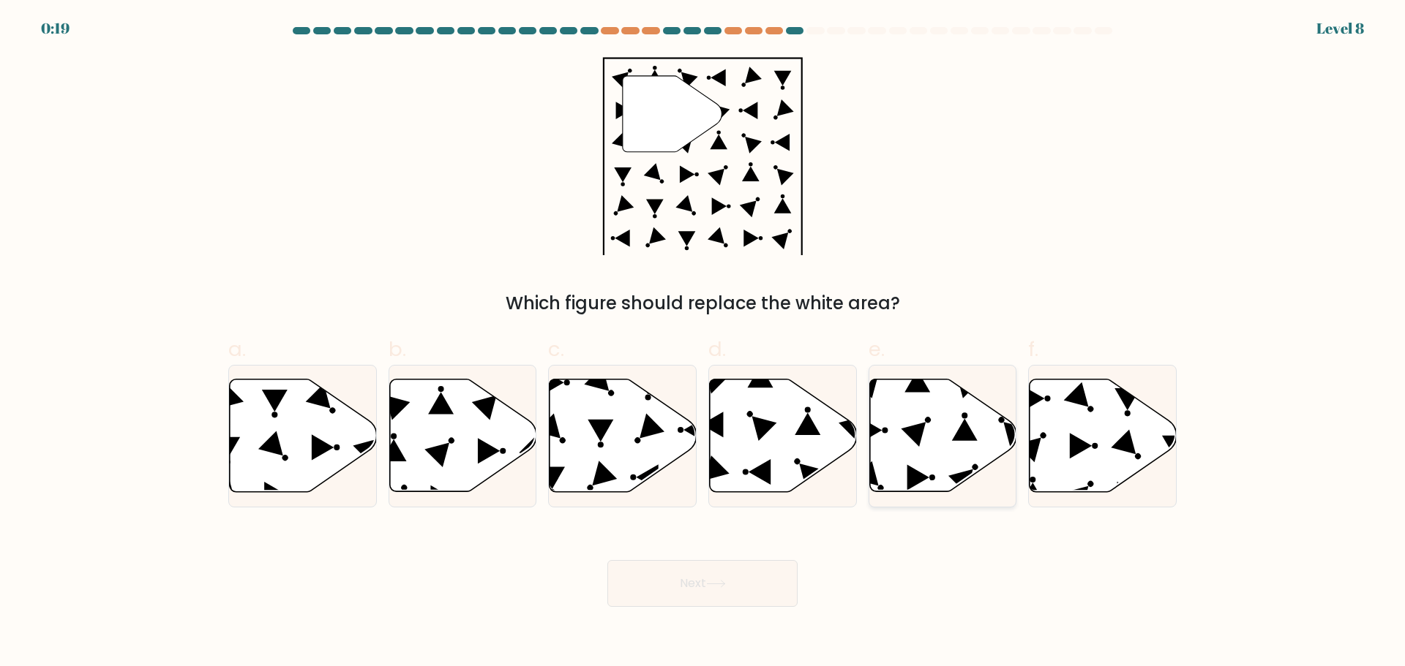
click at [915, 414] on icon at bounding box center [942, 435] width 147 height 113
click at [703, 343] on input "e." at bounding box center [702, 339] width 1 height 10
radio input "true"
click at [725, 585] on icon at bounding box center [716, 584] width 20 height 8
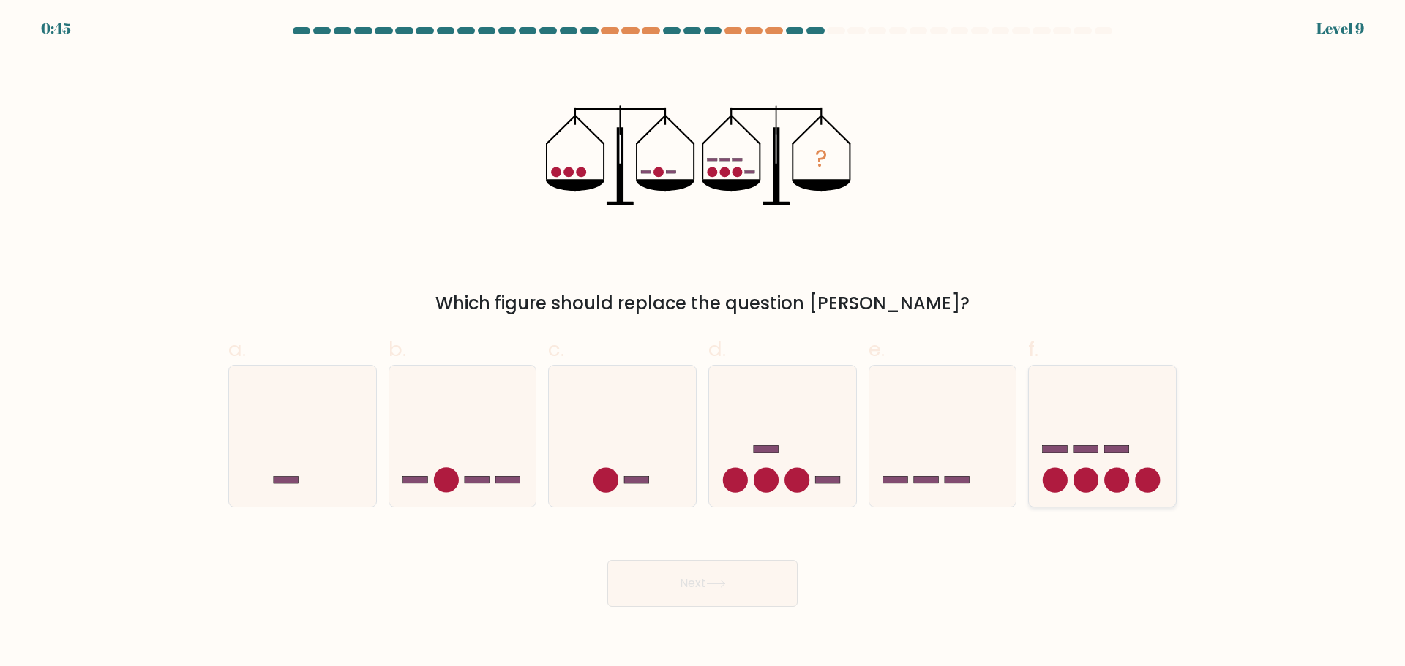
click at [1127, 443] on icon at bounding box center [1102, 435] width 147 height 121
click at [703, 343] on input "f." at bounding box center [702, 339] width 1 height 10
radio input "true"
click at [738, 584] on button "Next" at bounding box center [702, 583] width 190 height 47
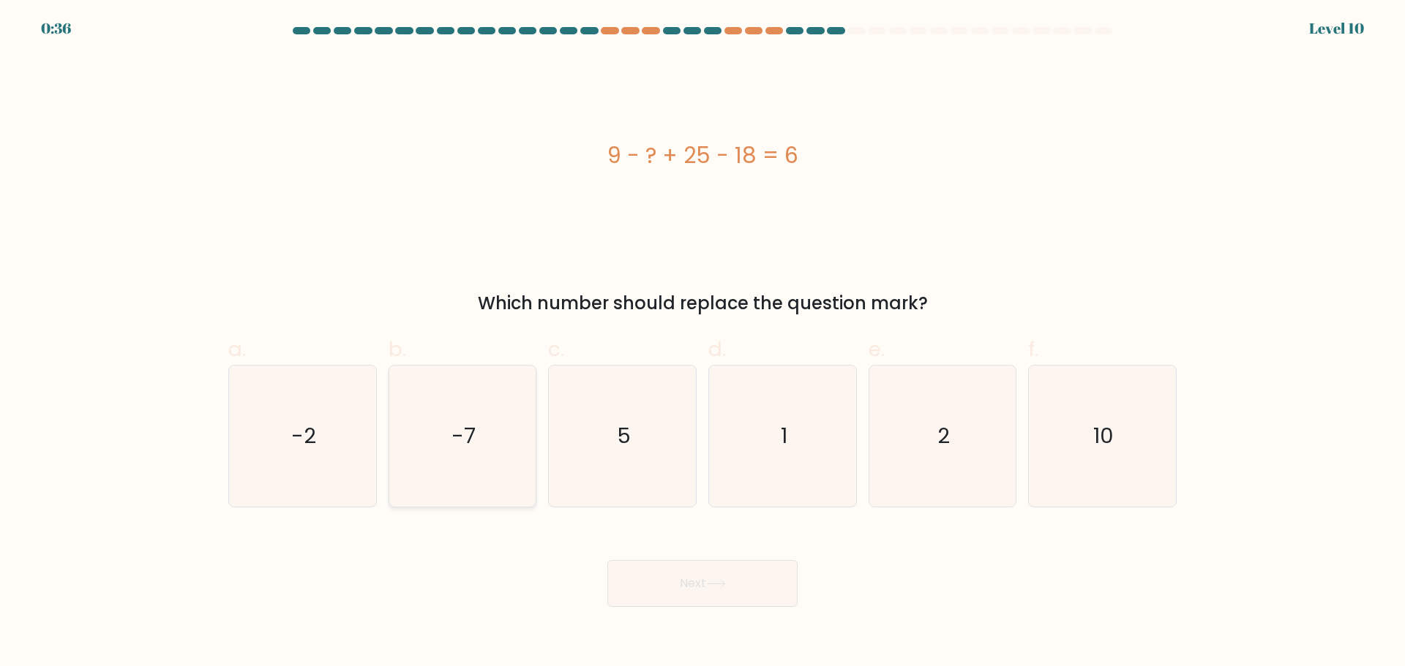
click at [462, 446] on text "-7" at bounding box center [463, 435] width 24 height 29
click at [702, 343] on input "b. -7" at bounding box center [702, 339] width 1 height 10
radio input "true"
click at [710, 576] on button "Next" at bounding box center [702, 583] width 190 height 47
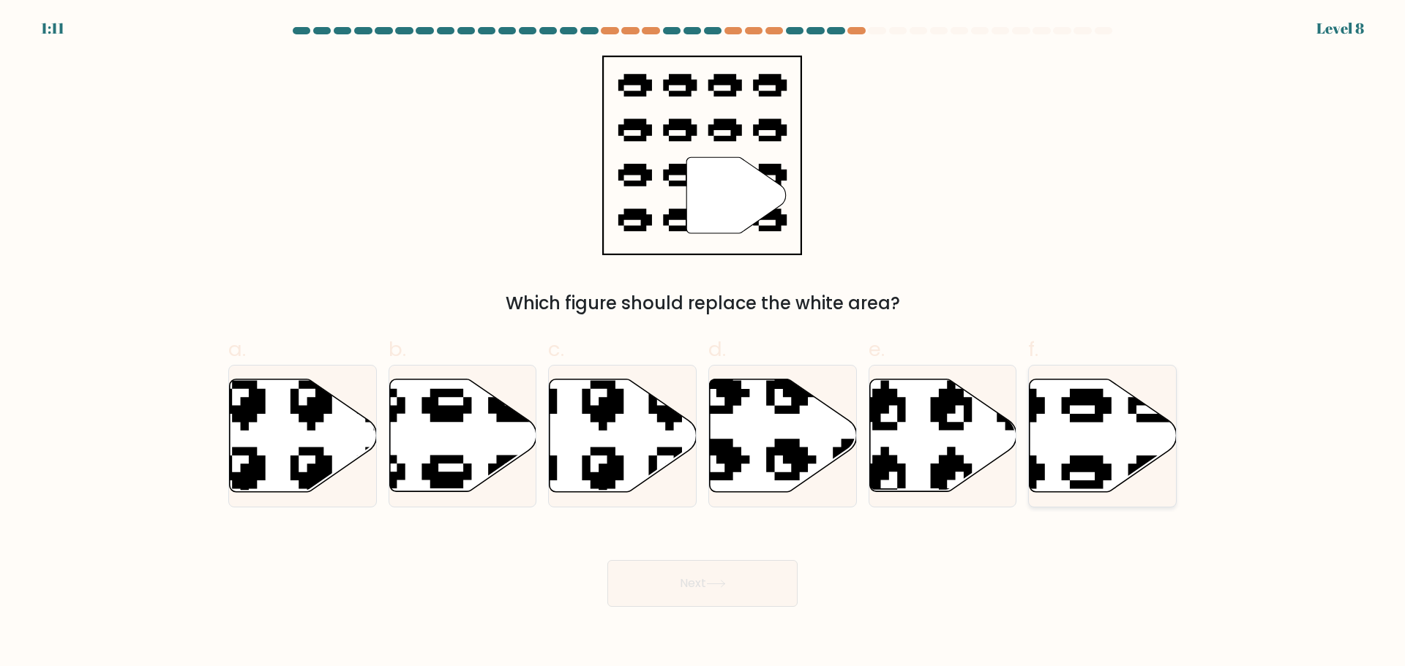
click at [1080, 447] on icon at bounding box center [1102, 435] width 147 height 113
click at [703, 343] on input "f." at bounding box center [702, 339] width 1 height 10
radio input "true"
click at [700, 587] on button "Next" at bounding box center [702, 583] width 190 height 47
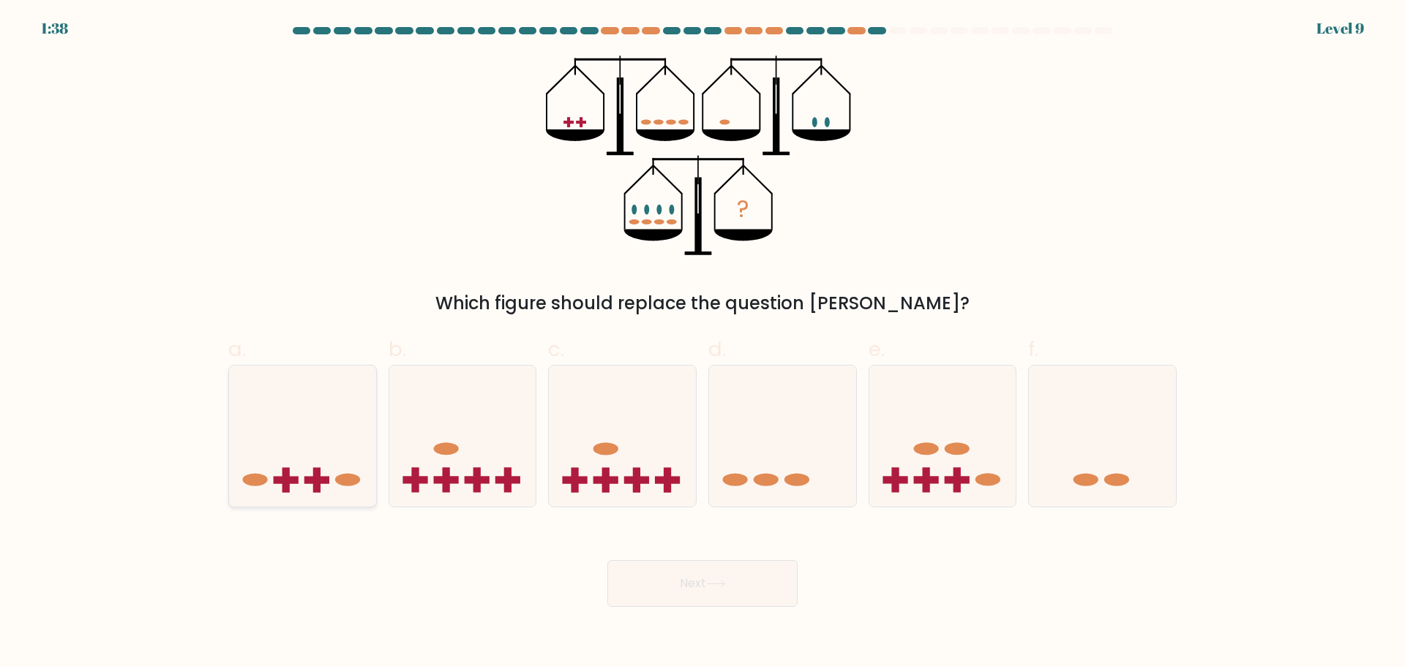
click at [334, 451] on icon at bounding box center [302, 435] width 147 height 121
click at [702, 343] on input "a." at bounding box center [702, 339] width 1 height 10
radio input "true"
click at [722, 587] on icon at bounding box center [716, 584] width 20 height 8
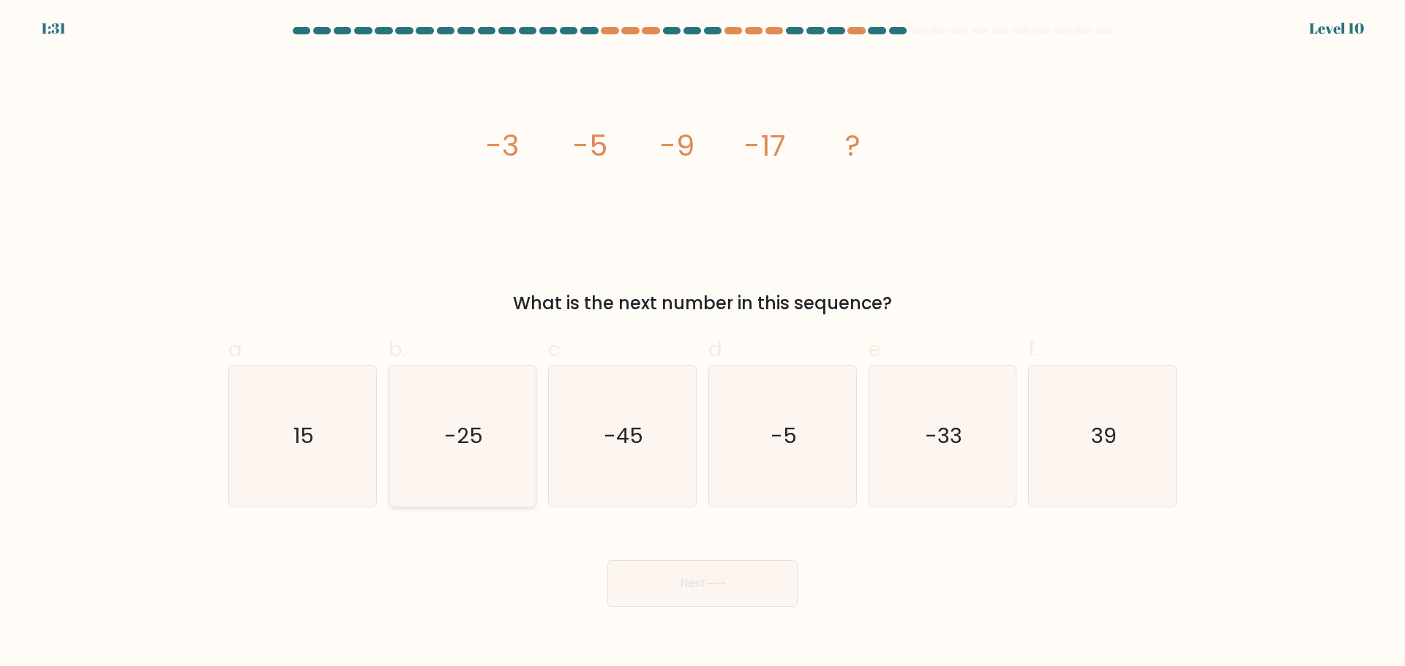
click at [489, 471] on icon "-25" at bounding box center [461, 436] width 141 height 141
click at [702, 343] on input "b. -25" at bounding box center [702, 339] width 1 height 10
radio input "true"
click at [760, 591] on button "Next" at bounding box center [702, 583] width 190 height 47
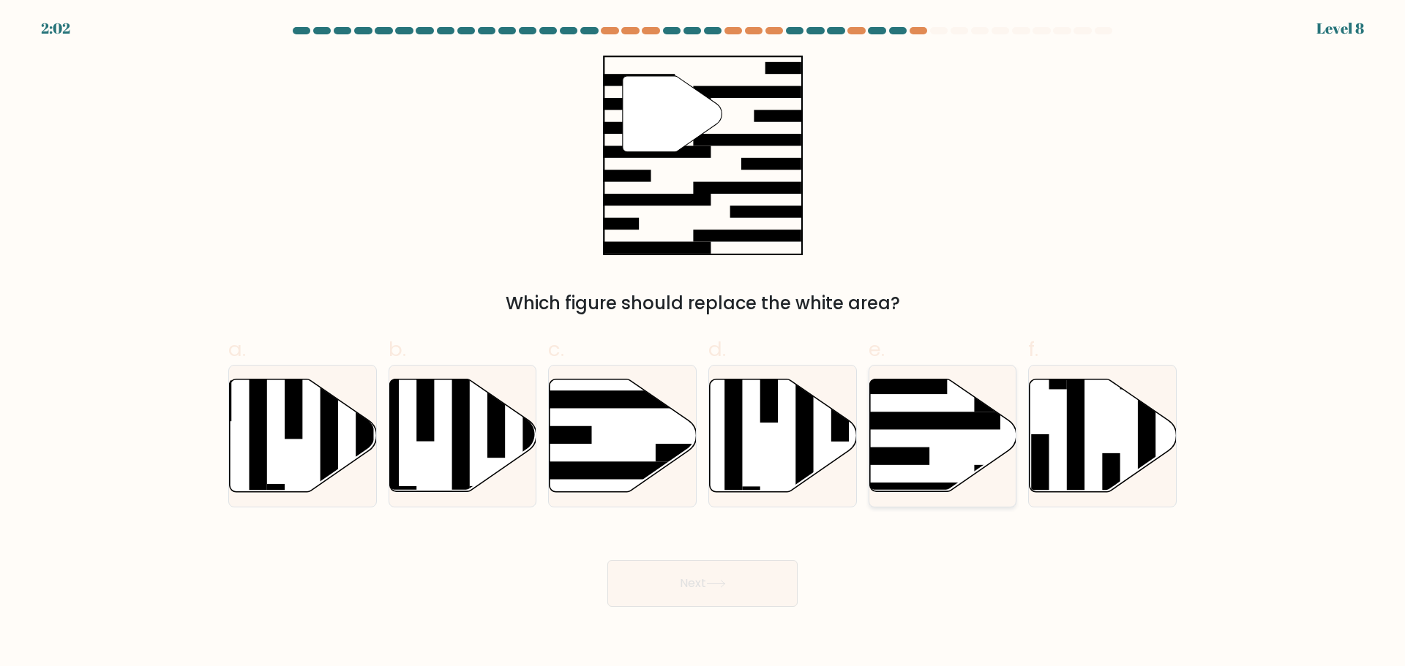
click at [909, 478] on icon at bounding box center [942, 435] width 147 height 113
click at [703, 343] on input "e." at bounding box center [702, 339] width 1 height 10
radio input "true"
click at [726, 605] on button "Next" at bounding box center [702, 583] width 190 height 47
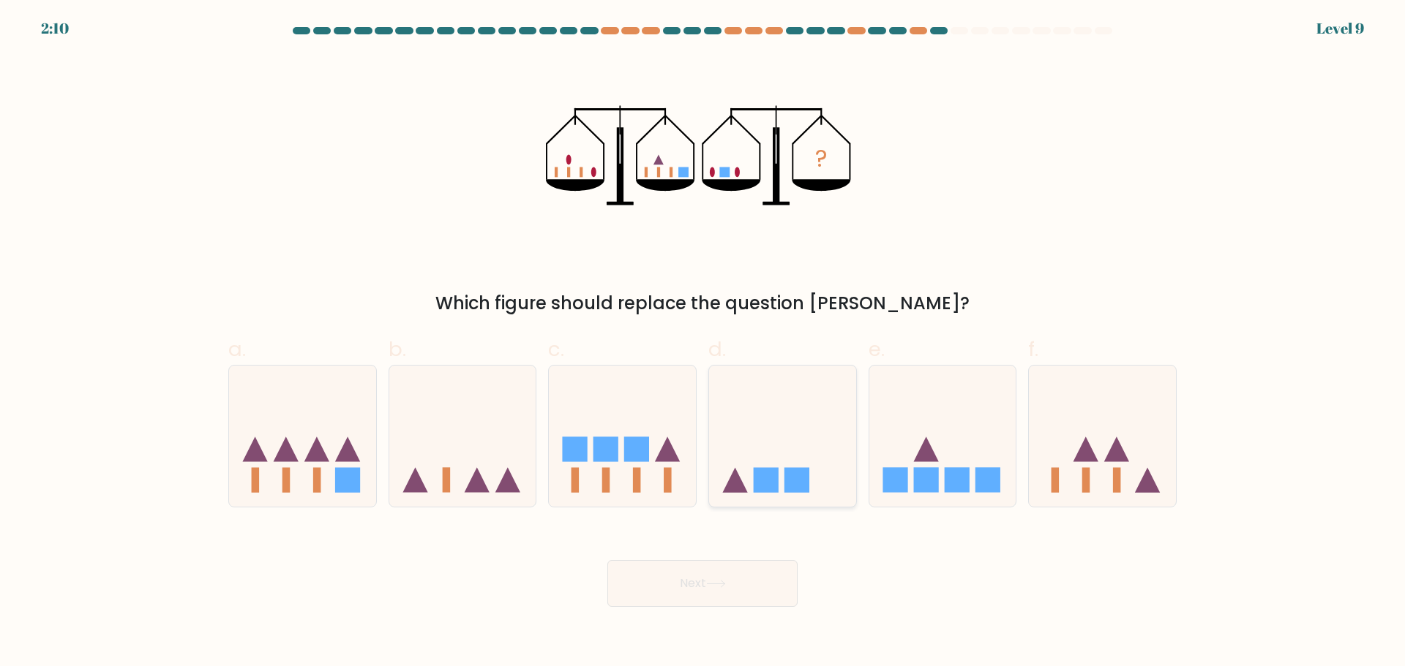
click at [815, 406] on icon at bounding box center [782, 435] width 147 height 121
click at [703, 343] on input "d." at bounding box center [702, 339] width 1 height 10
radio input "true"
click at [751, 585] on button "Next" at bounding box center [702, 583] width 190 height 47
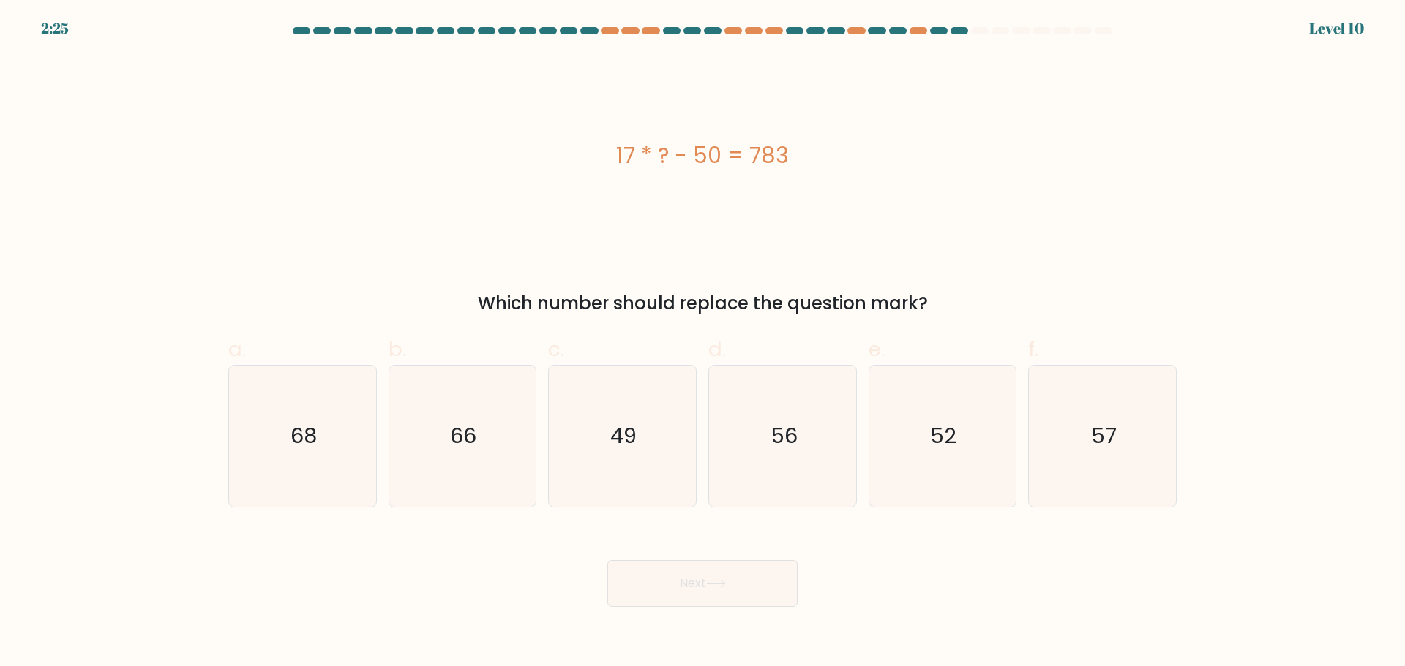
click at [1257, 326] on form "a." at bounding box center [702, 317] width 1405 height 580
click at [631, 476] on icon "49" at bounding box center [622, 436] width 141 height 141
click at [702, 343] on input "c. 49" at bounding box center [702, 339] width 1 height 10
radio input "true"
click at [718, 584] on icon at bounding box center [716, 584] width 18 height 7
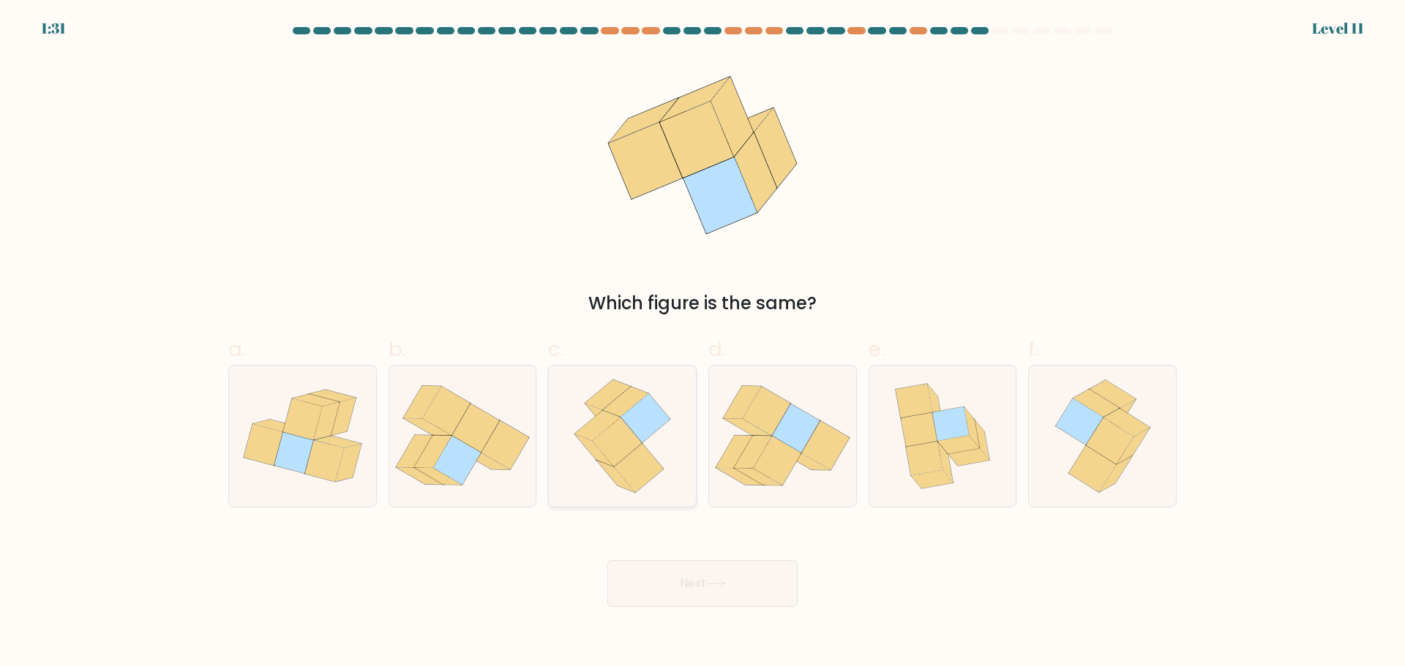
click at [649, 448] on icon at bounding box center [622, 436] width 113 height 141
click at [702, 343] on input "c." at bounding box center [702, 339] width 1 height 10
radio input "true"
click at [681, 576] on button "Next" at bounding box center [702, 583] width 190 height 47
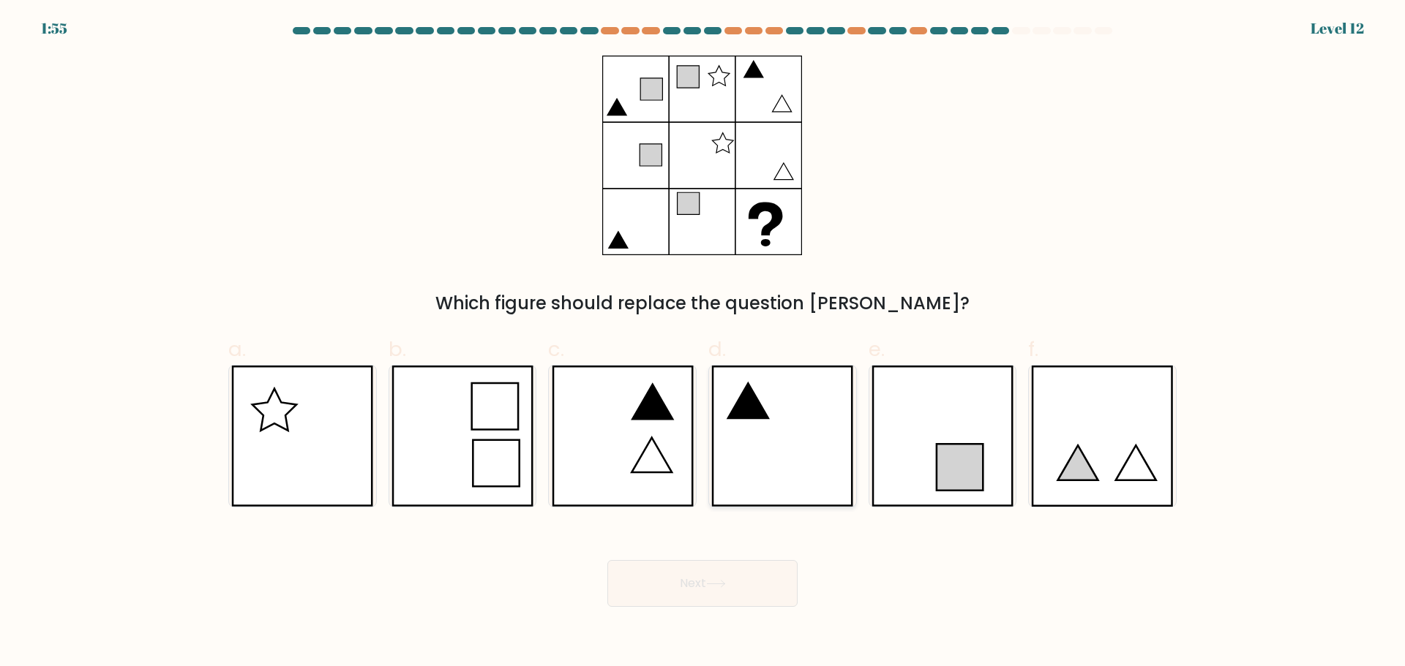
click at [784, 427] on icon at bounding box center [782, 436] width 142 height 141
click at [703, 343] on input "d." at bounding box center [702, 339] width 1 height 10
radio input "true"
click at [641, 590] on button "Next" at bounding box center [702, 583] width 190 height 47
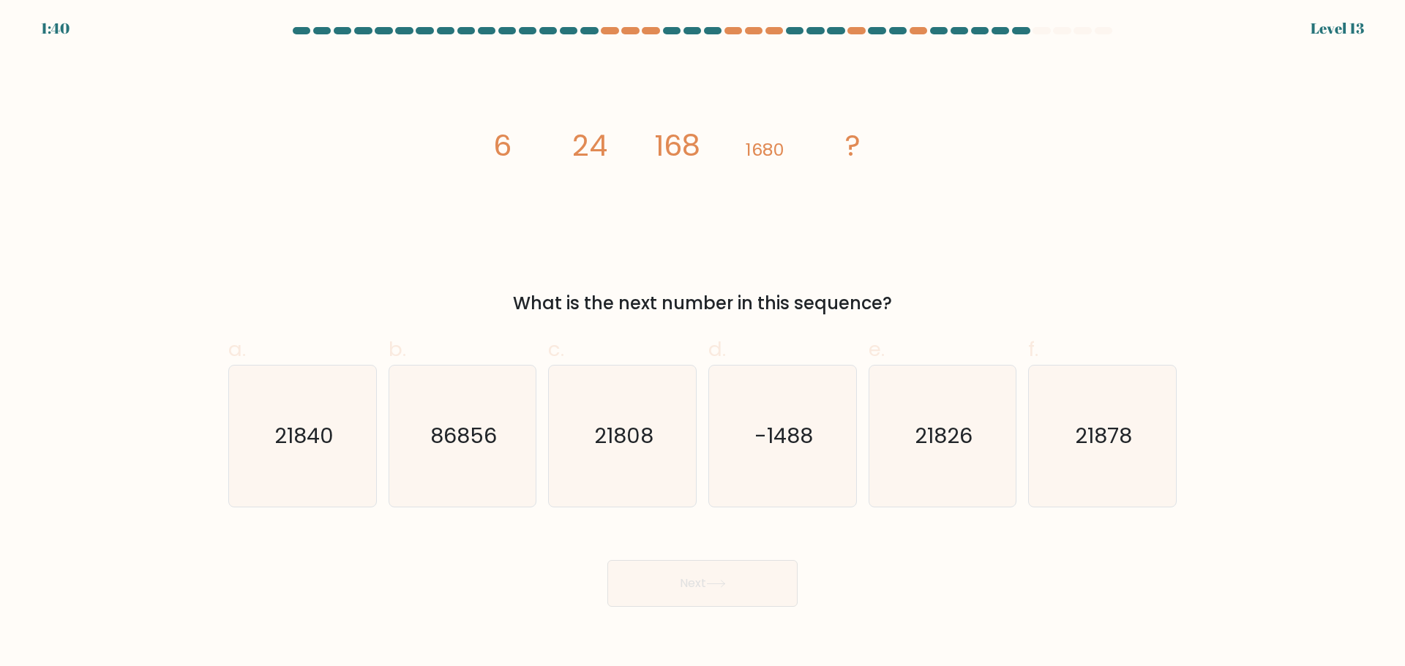
click at [1263, 485] on form at bounding box center [702, 317] width 1405 height 580
click at [982, 459] on icon "21826" at bounding box center [941, 436] width 141 height 141
click at [703, 343] on input "e. 21826" at bounding box center [702, 339] width 1 height 10
radio input "true"
click at [719, 572] on button "Next" at bounding box center [702, 583] width 190 height 47
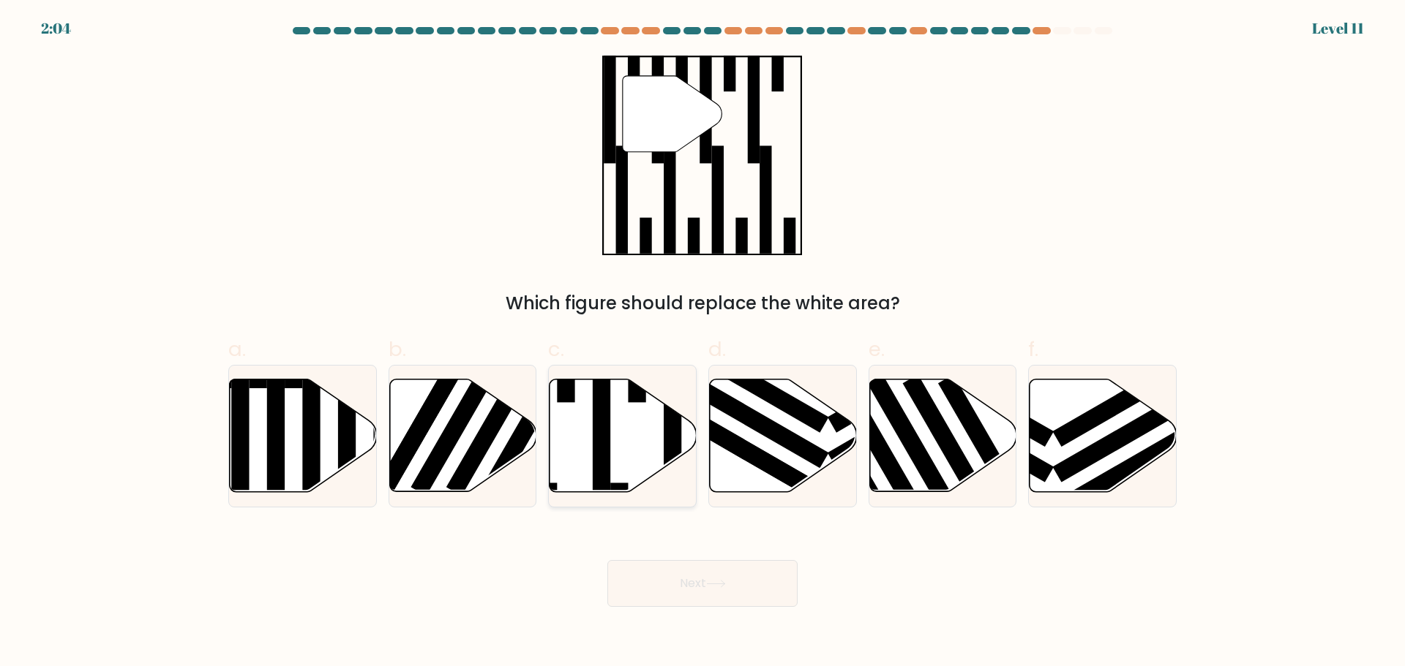
click at [616, 434] on icon at bounding box center [622, 435] width 147 height 113
click at [702, 343] on input "c." at bounding box center [702, 339] width 1 height 10
radio input "true"
click at [711, 594] on button "Next" at bounding box center [702, 583] width 190 height 47
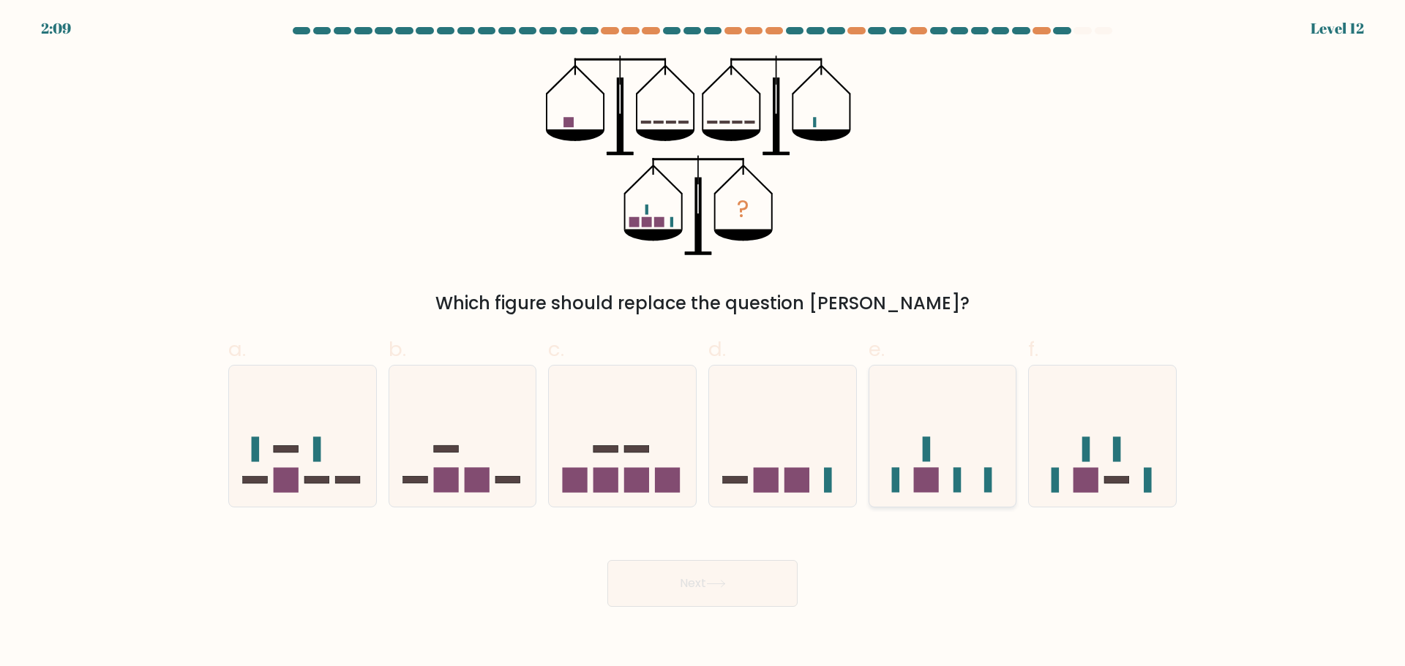
click at [964, 439] on icon at bounding box center [942, 435] width 147 height 121
click at [703, 343] on input "e." at bounding box center [702, 339] width 1 height 10
radio input "true"
click at [751, 590] on button "Next" at bounding box center [702, 583] width 190 height 47
click at [683, 585] on button "Next" at bounding box center [702, 583] width 190 height 47
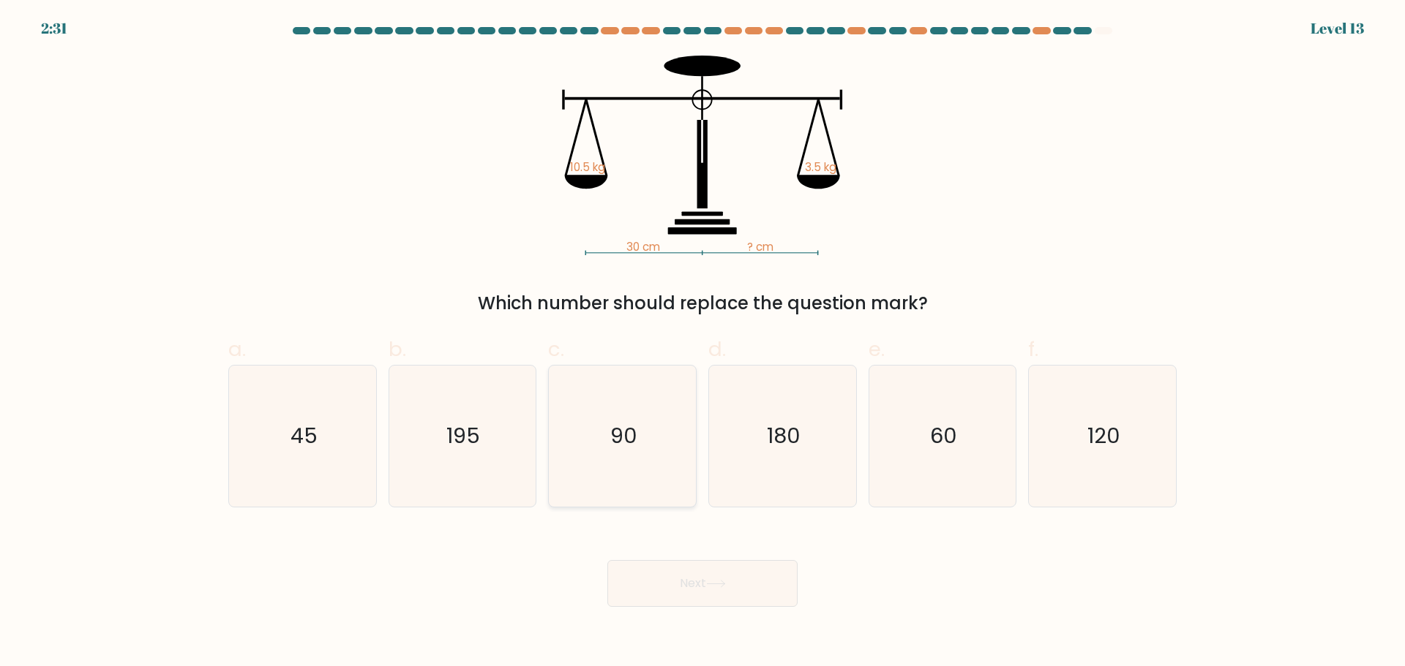
click at [628, 434] on text "90" at bounding box center [623, 435] width 27 height 29
click at [702, 343] on input "c. 90" at bounding box center [702, 339] width 1 height 10
radio input "true"
click at [744, 590] on button "Next" at bounding box center [702, 583] width 190 height 47
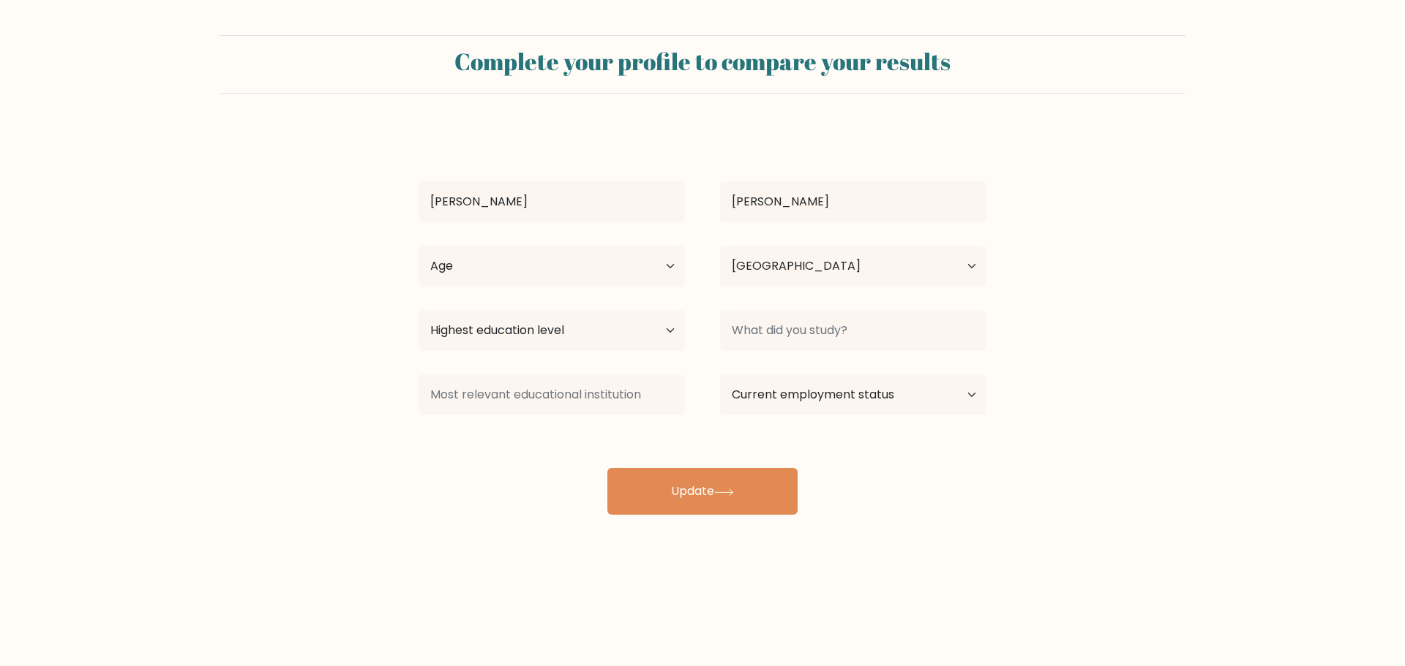
select select "PH"
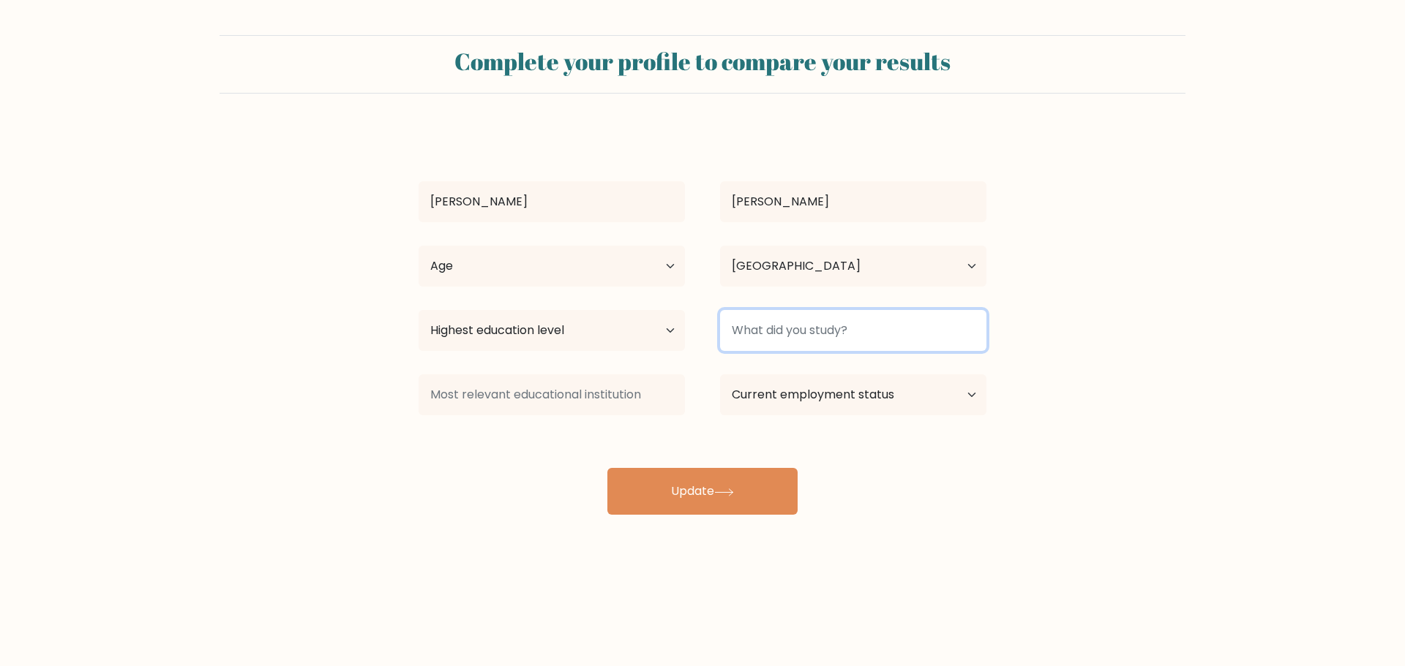
click at [877, 328] on input at bounding box center [853, 330] width 266 height 41
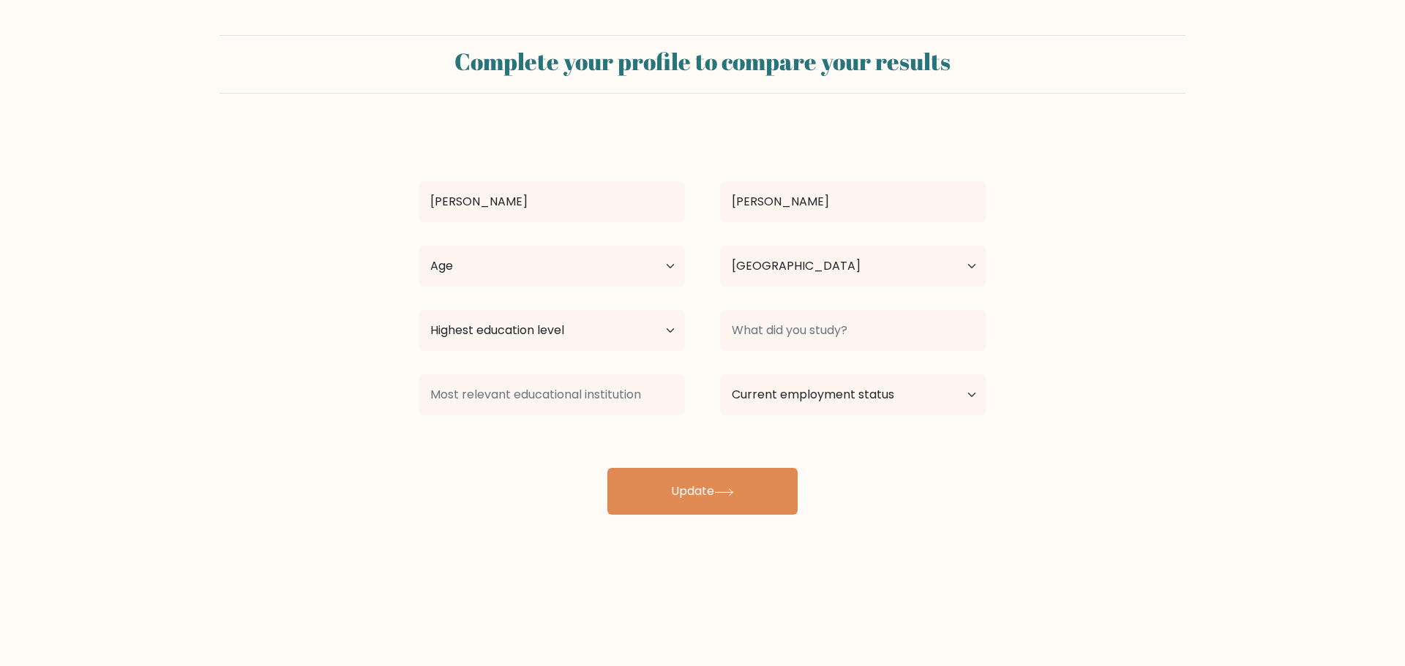
click at [1045, 413] on form "Complete your profile to compare your results Joemar Corpuz Age Under 18 years …" at bounding box center [702, 275] width 1405 height 480
click at [955, 397] on select "Current employment status Employed Student Retired Other / prefer not to answer" at bounding box center [853, 395] width 266 height 41
click at [658, 268] on select "Age Under 18 years old 18-24 years old 25-34 years old 35-44 years old 45-54 ye…" at bounding box center [551, 266] width 266 height 41
click at [418, 246] on select "Age Under 18 years old 18-24 years old 25-34 years old 35-44 years old 45-54 ye…" at bounding box center [551, 266] width 266 height 41
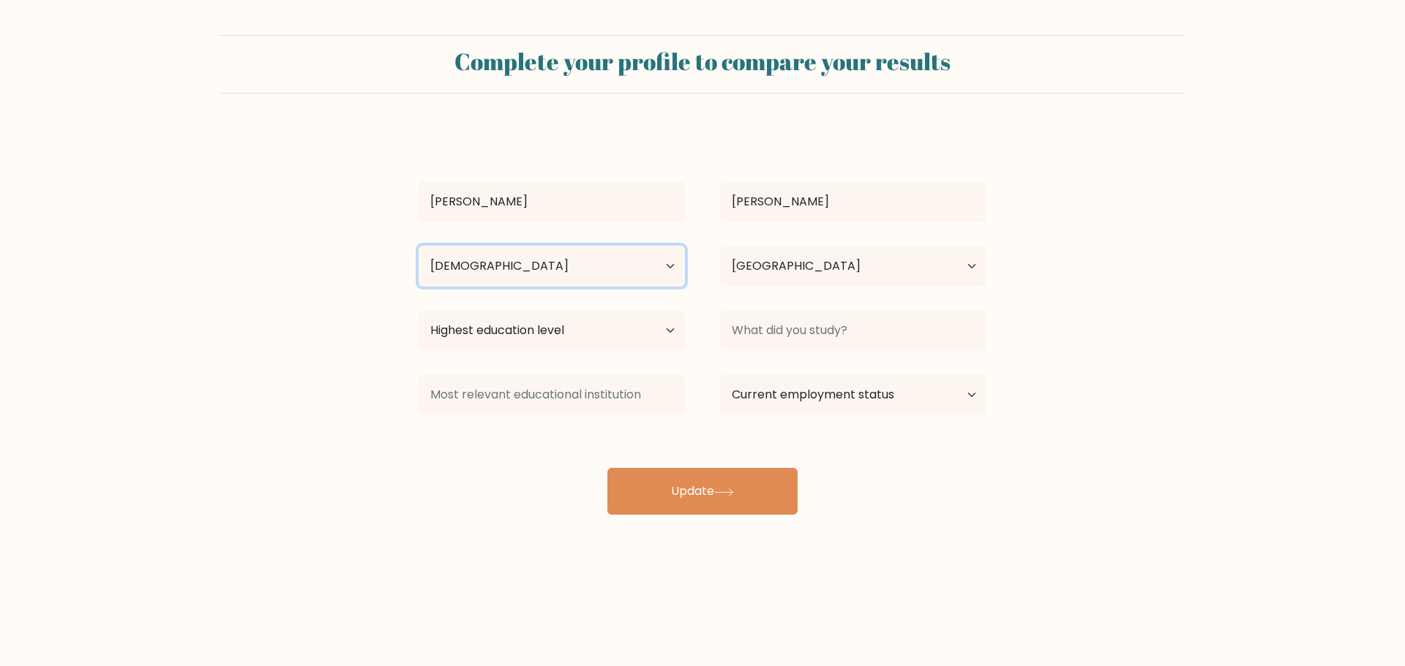
click at [636, 260] on select "Age Under 18 years old 18-24 years old 25-34 years old 35-44 years old 45-54 ye…" at bounding box center [551, 266] width 266 height 41
select select "25_34"
click at [418, 246] on select "Age Under 18 years old 18-24 years old 25-34 years old 35-44 years old 45-54 ye…" at bounding box center [551, 266] width 266 height 41
click at [631, 330] on select "Highest education level No schooling Primary Lower Secondary Upper Secondary Oc…" at bounding box center [551, 330] width 266 height 41
select select "bachelors_degree"
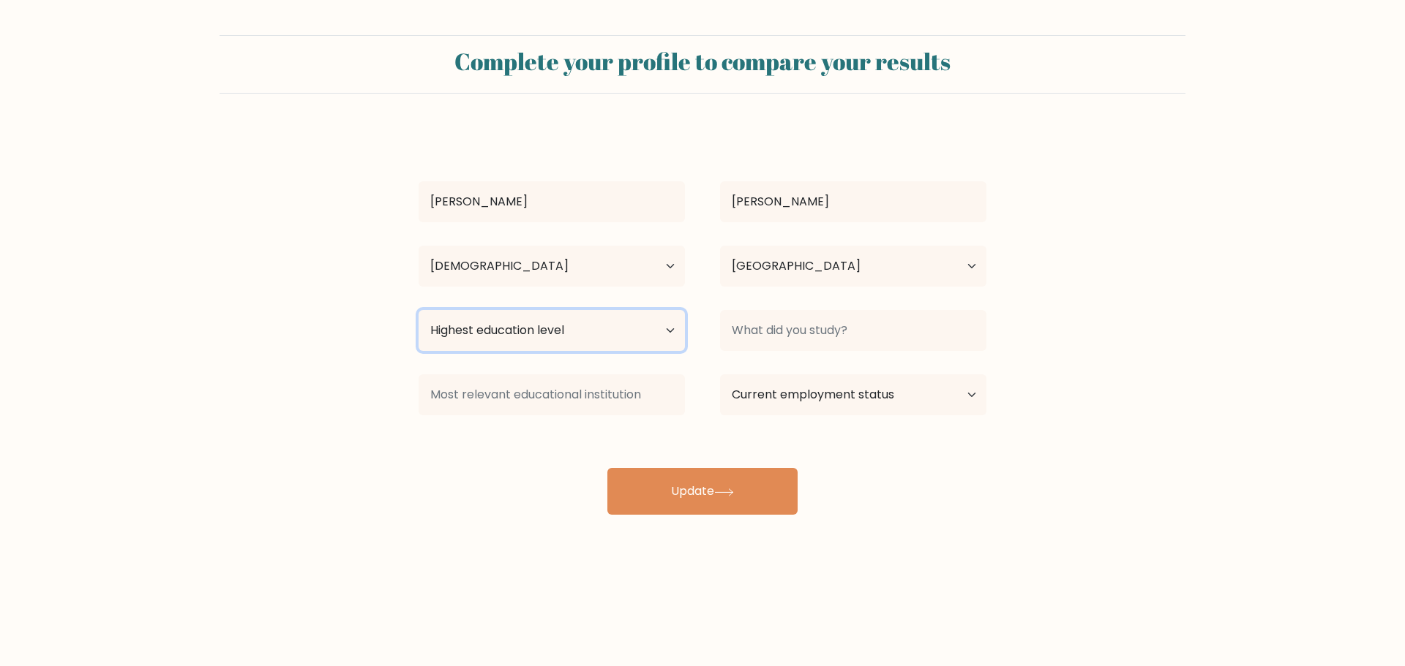
click at [418, 310] on select "Highest education level No schooling Primary Lower Secondary Upper Secondary Oc…" at bounding box center [551, 330] width 266 height 41
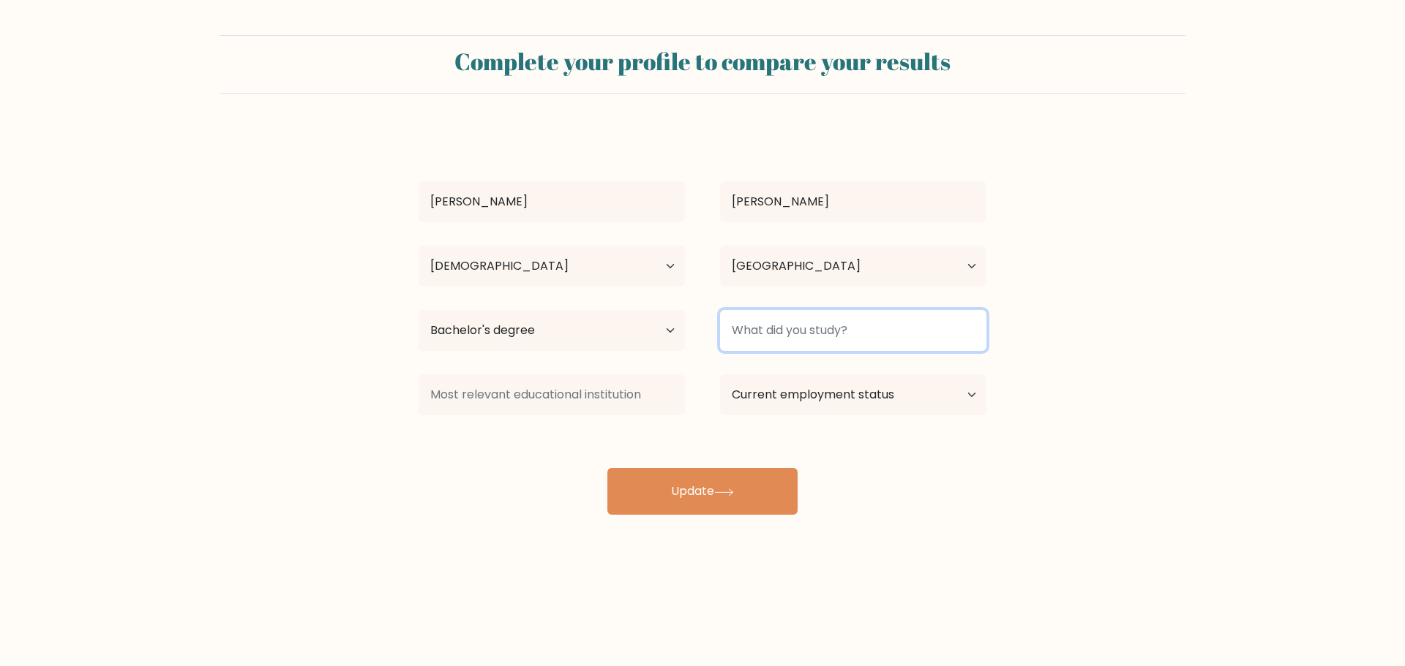
click at [822, 338] on input at bounding box center [853, 330] width 266 height 41
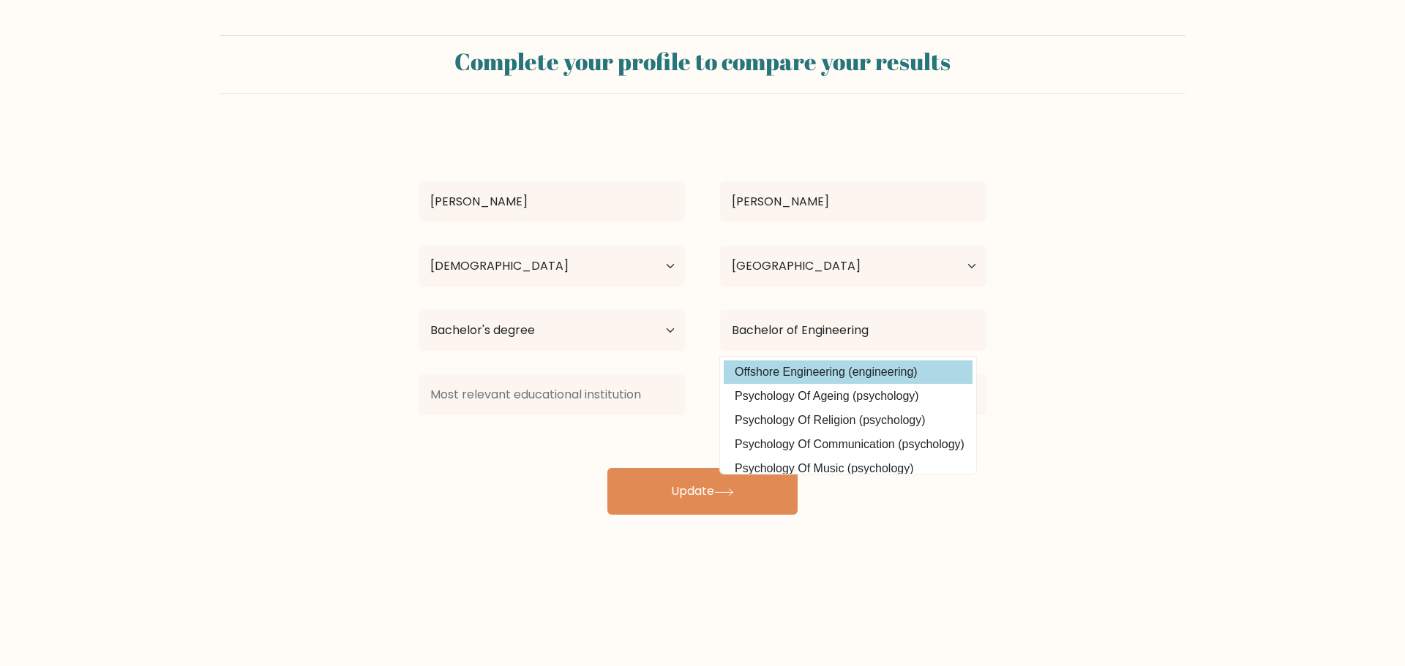
click at [856, 364] on option "Offshore Engineering (engineering)" at bounding box center [848, 372] width 249 height 23
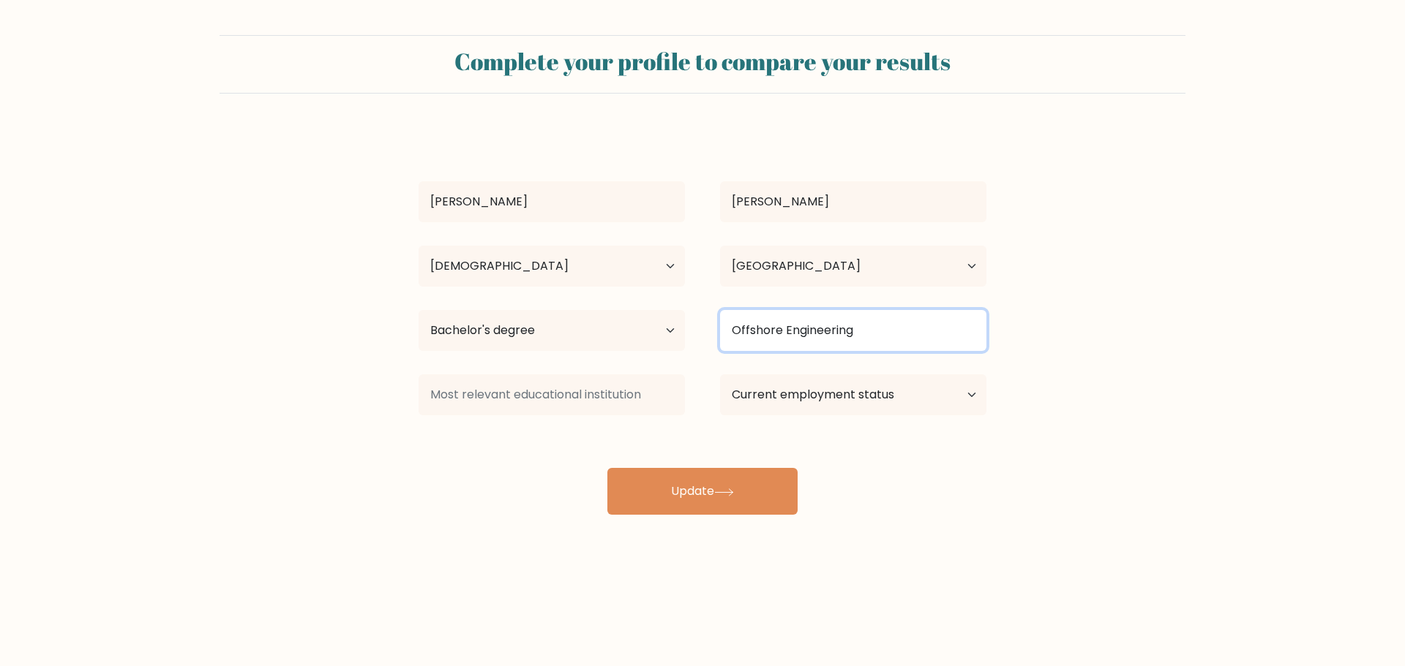
drag, startPoint x: 871, startPoint y: 331, endPoint x: 716, endPoint y: 332, distance: 154.4
click at [716, 332] on div "Offshore Engineering" at bounding box center [852, 330] width 301 height 53
type input "B"
drag, startPoint x: 789, startPoint y: 328, endPoint x: 664, endPoint y: 326, distance: 125.1
click at [664, 326] on div "Highest education level No schooling Primary Lower Secondary Upper Secondary Oc…" at bounding box center [702, 330] width 603 height 53
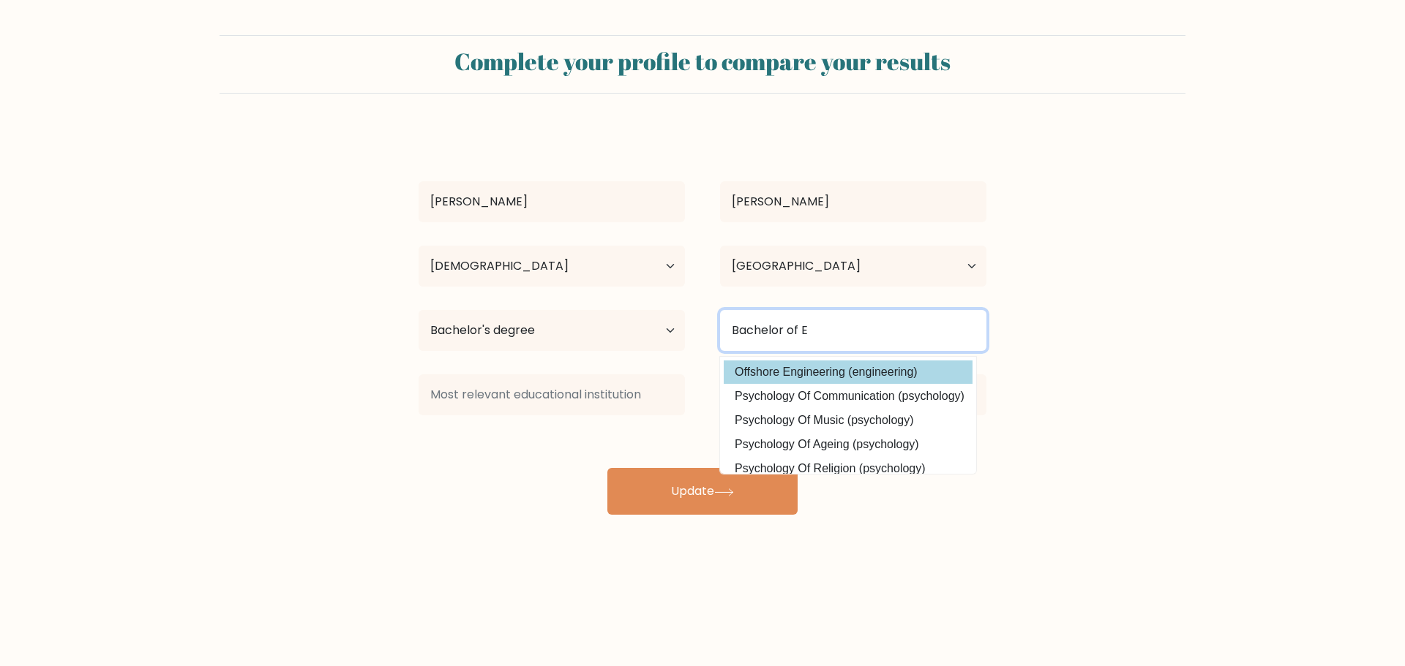
type input "Bachelor of E"
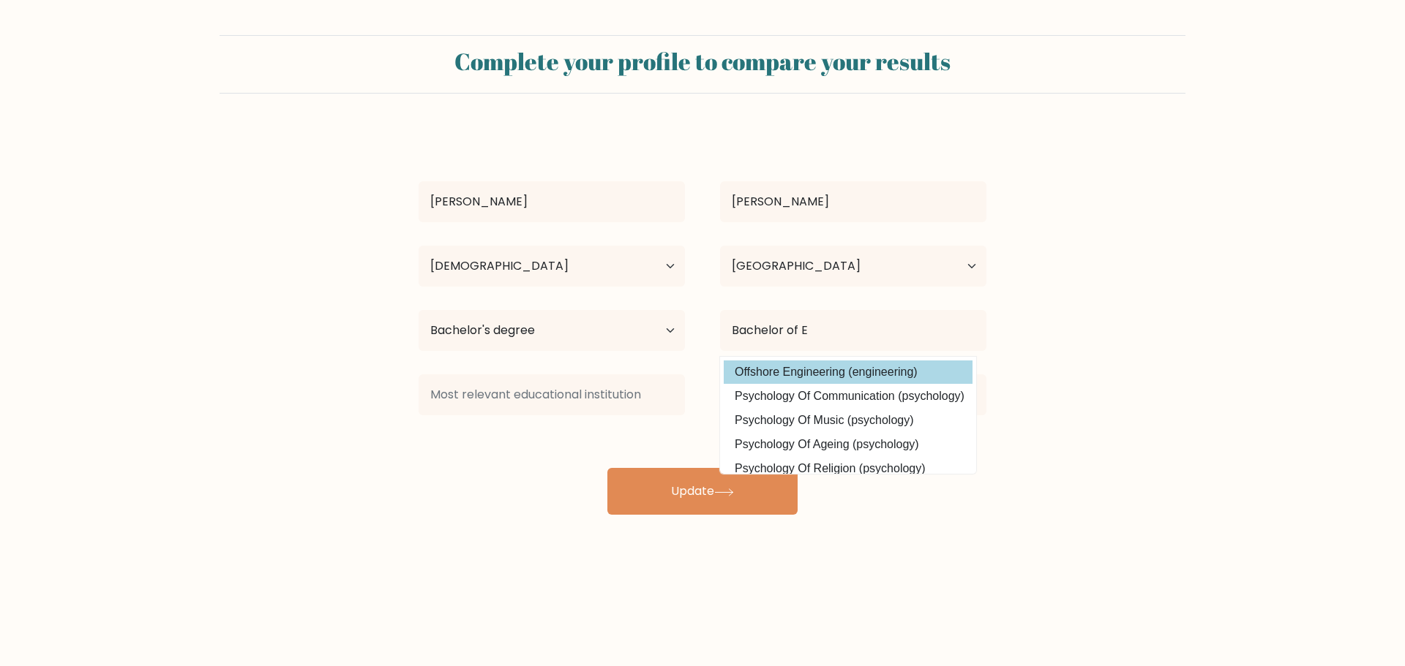
click at [861, 364] on div "Joemar Corpuz Age Under 18 years old 18-24 years old 25-34 years old 35-44 year…" at bounding box center [702, 322] width 585 height 386
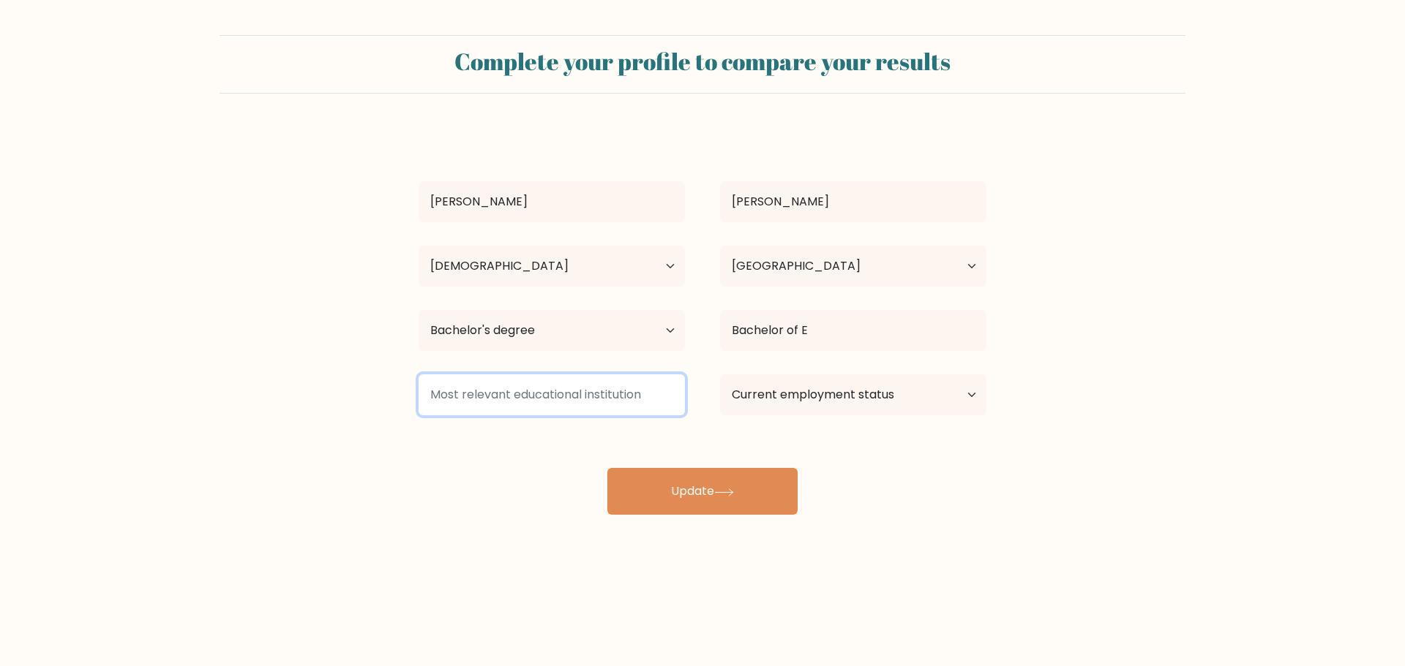
click at [604, 401] on input at bounding box center [551, 395] width 266 height 41
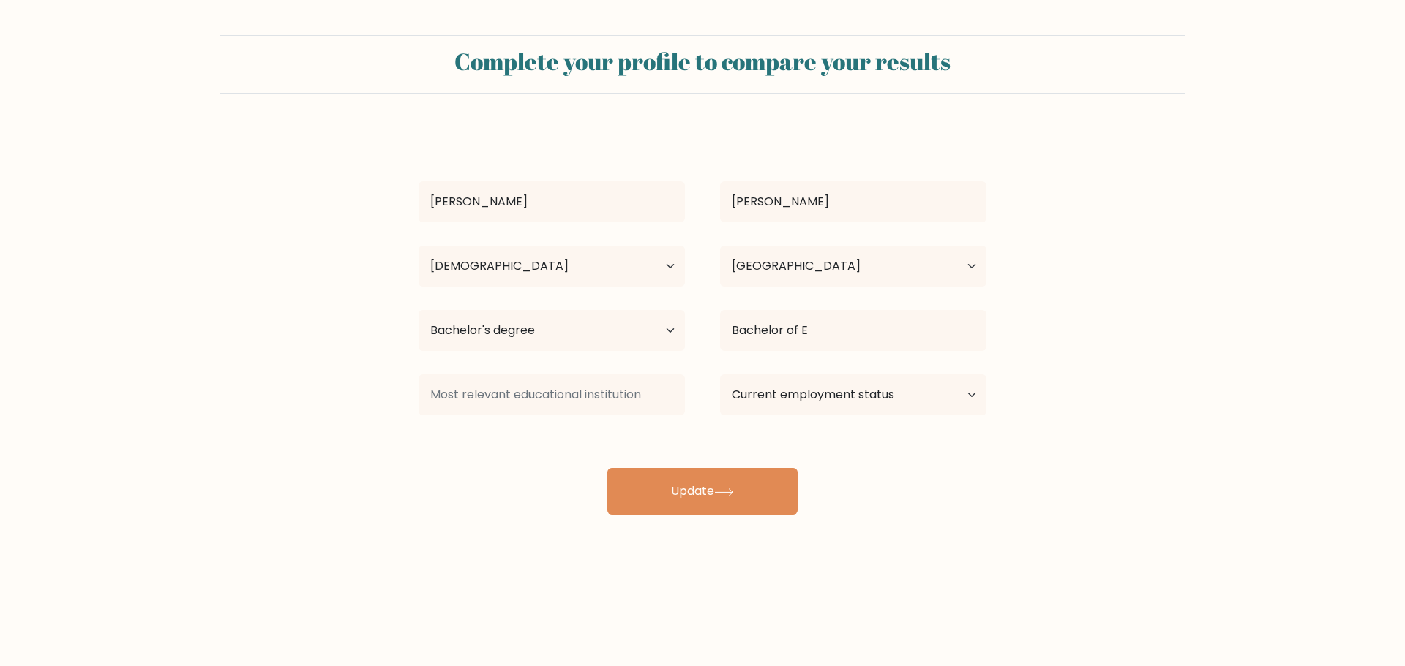
click at [953, 427] on div "Joemar Corpuz Age Under 18 years old 18-24 years old 25-34 years old 35-44 year…" at bounding box center [702, 322] width 585 height 386
click at [727, 489] on icon at bounding box center [724, 493] width 20 height 8
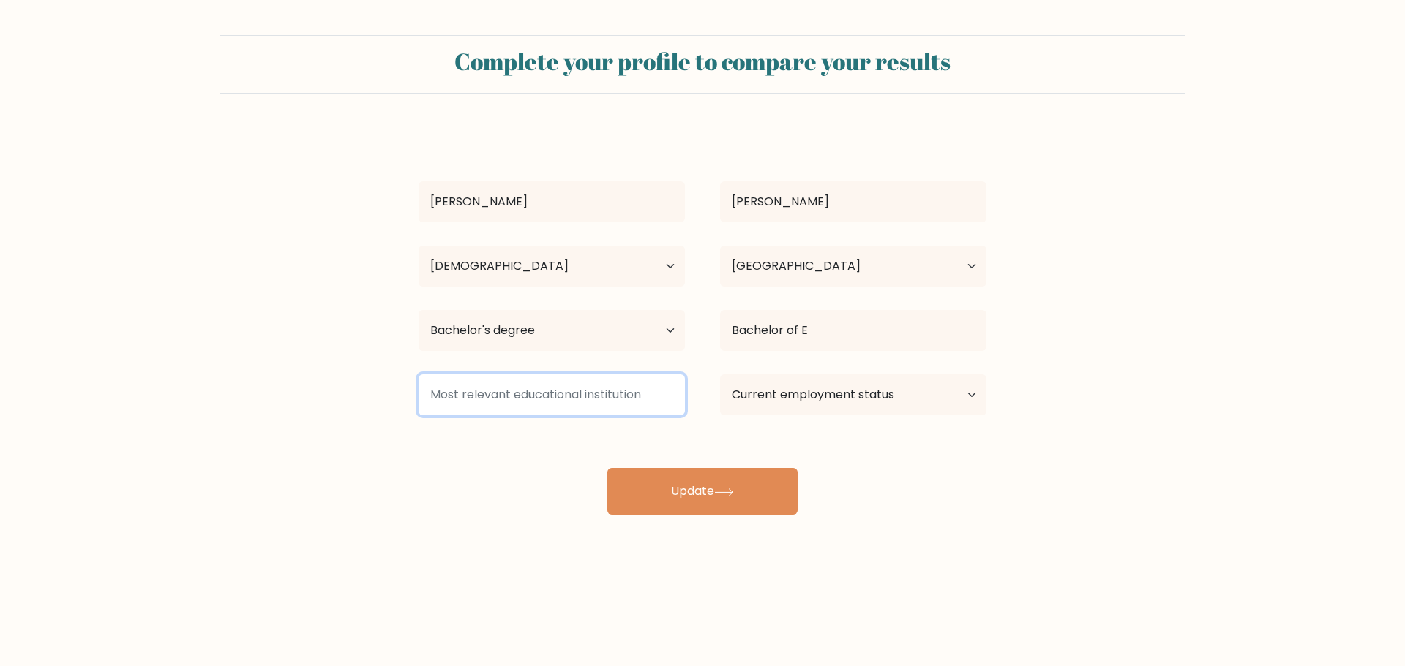
click at [602, 409] on input at bounding box center [551, 395] width 266 height 41
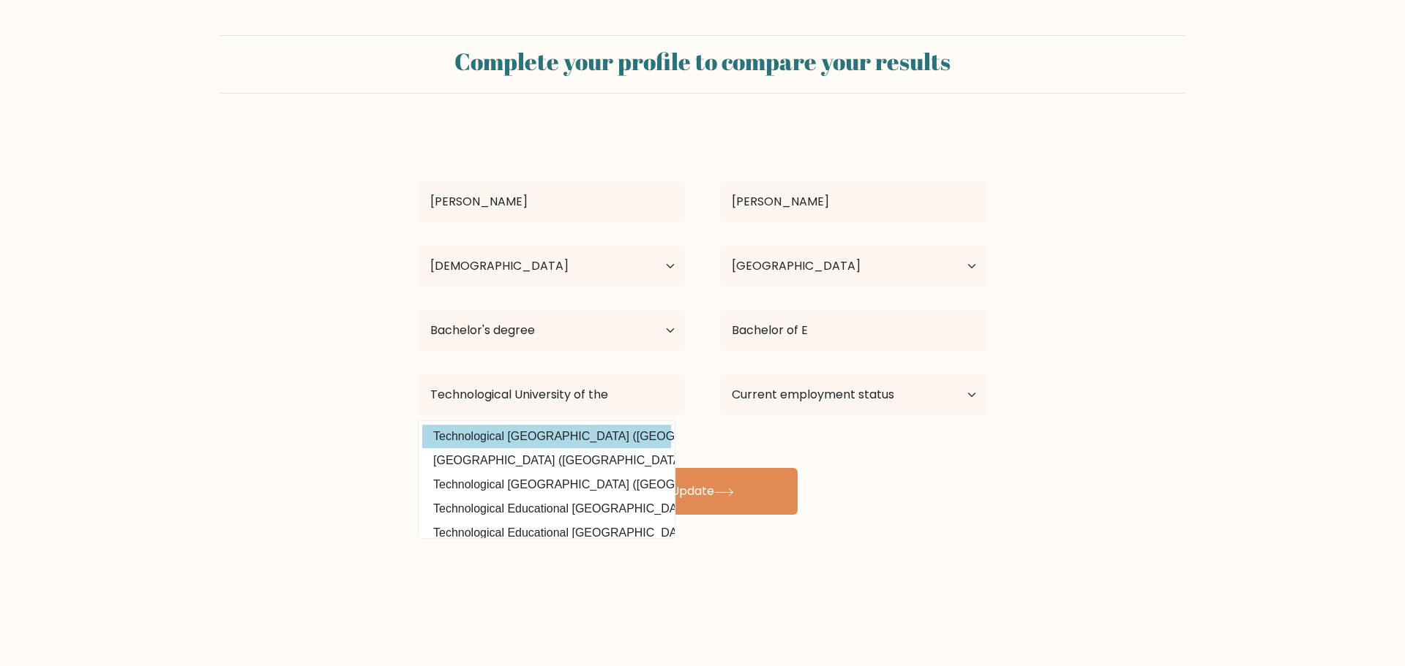
click at [542, 437] on option "Technological University of the Philippines (Philippines)" at bounding box center [546, 436] width 249 height 23
type input "Technological University of the Philippines"
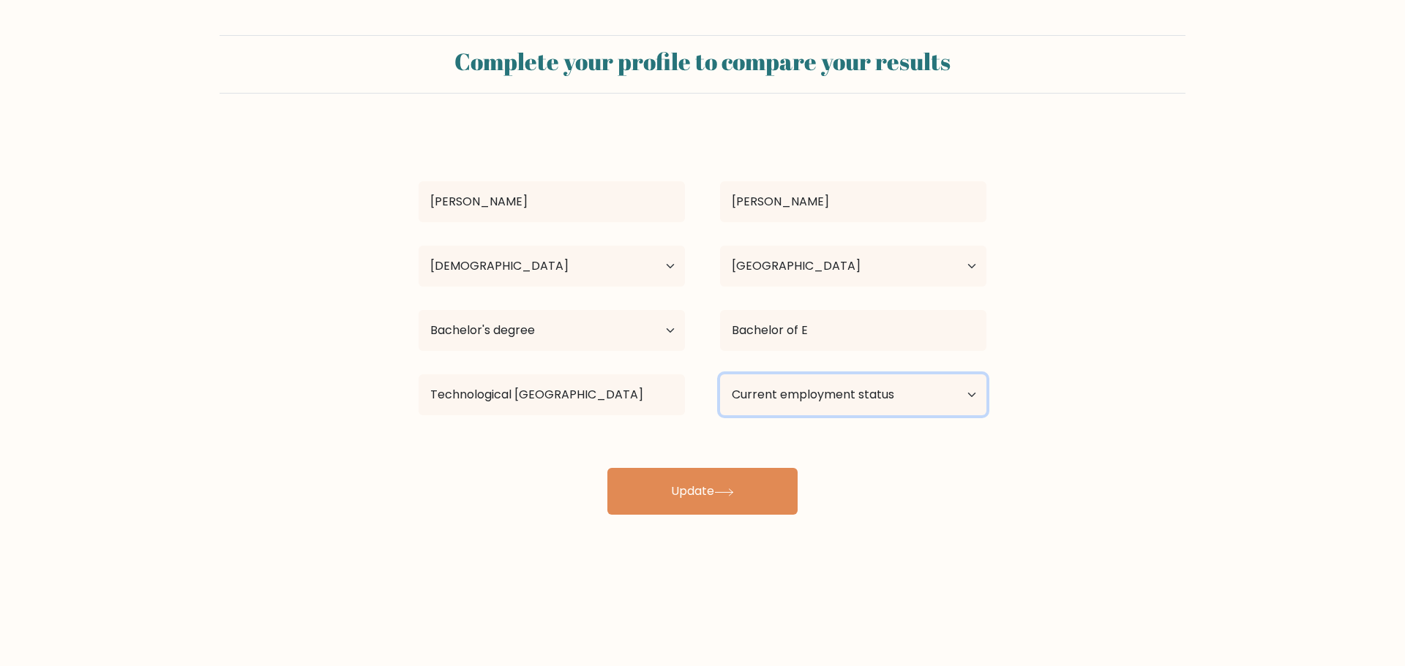
click at [933, 397] on select "Current employment status Employed Student Retired Other / prefer not to answer" at bounding box center [853, 395] width 266 height 41
select select "other"
click at [720, 375] on select "Current employment status Employed Student Retired Other / prefer not to answer" at bounding box center [853, 395] width 266 height 41
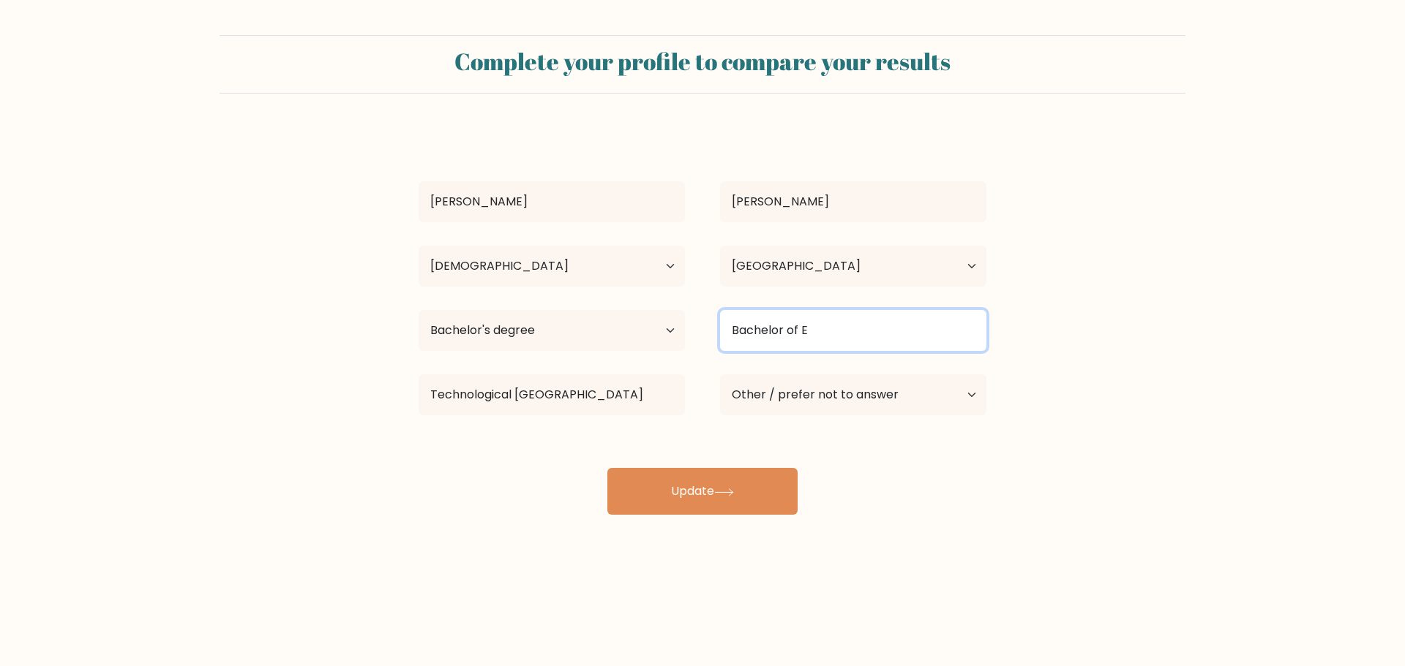
click at [841, 331] on input "Bachelor of E" at bounding box center [853, 330] width 266 height 41
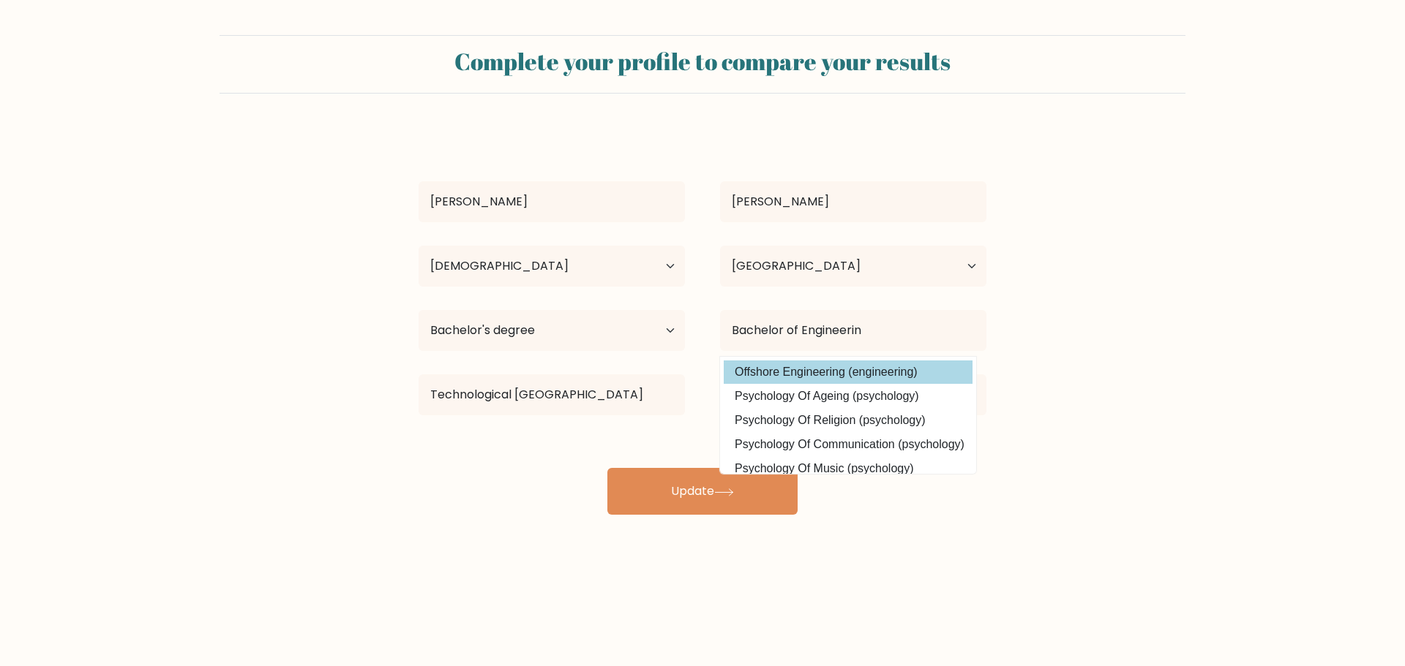
click at [864, 375] on div "Joemar Corpuz Age Under 18 years old 18-24 years old 25-34 years old 35-44 year…" at bounding box center [702, 322] width 585 height 386
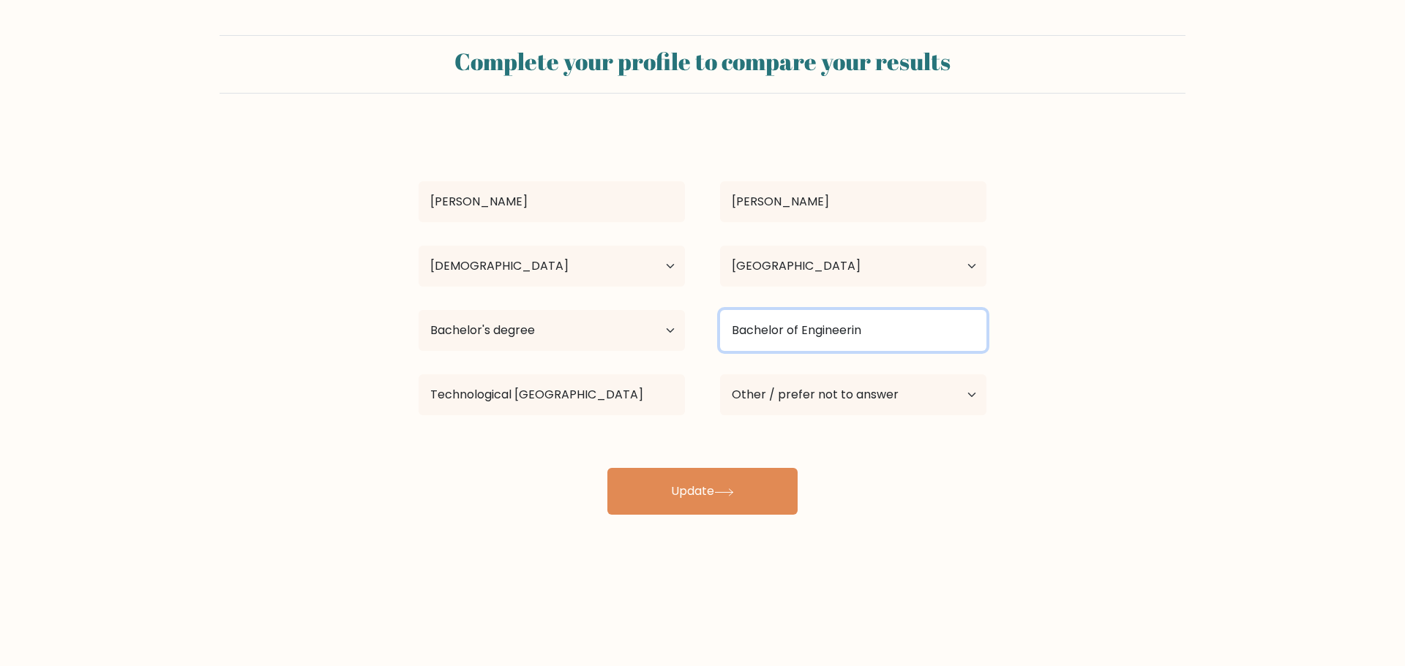
click at [879, 341] on input "Bachelor of Engineerin" at bounding box center [853, 330] width 266 height 41
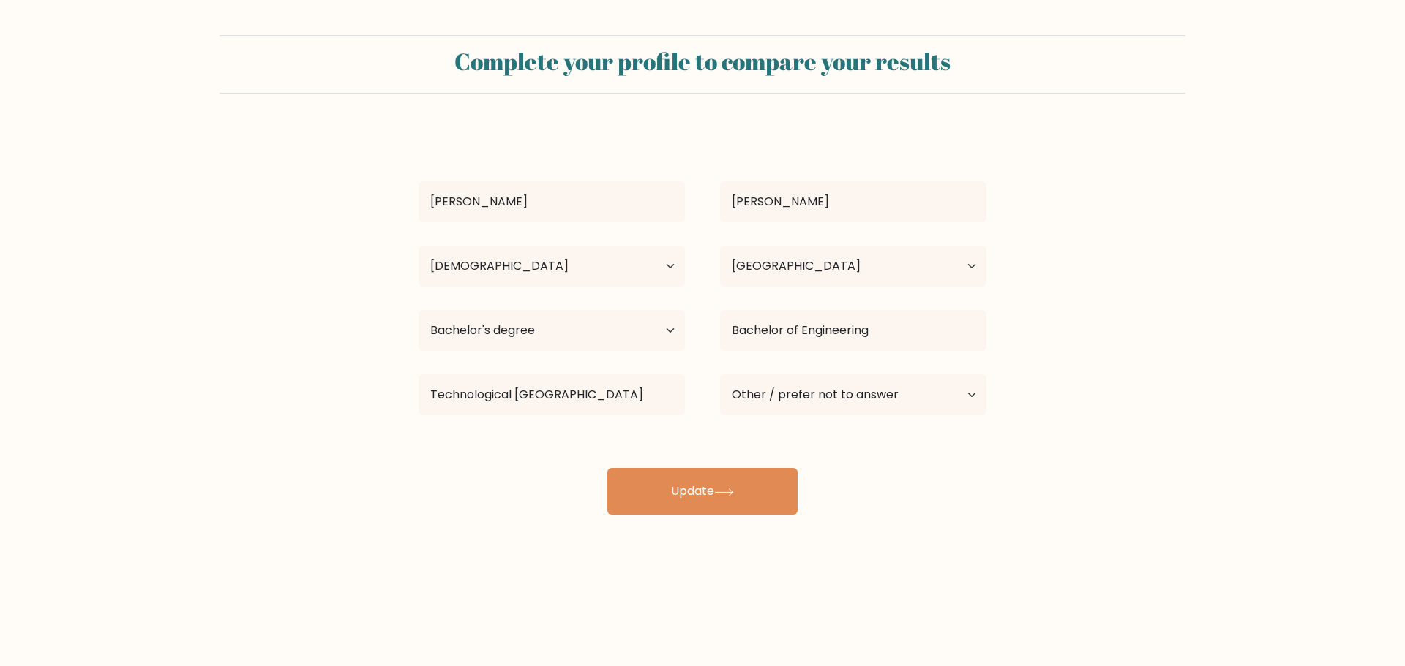
click at [1172, 413] on form "Complete your profile to compare your results Joemar Corpuz Age Under 18 years …" at bounding box center [702, 275] width 1405 height 480
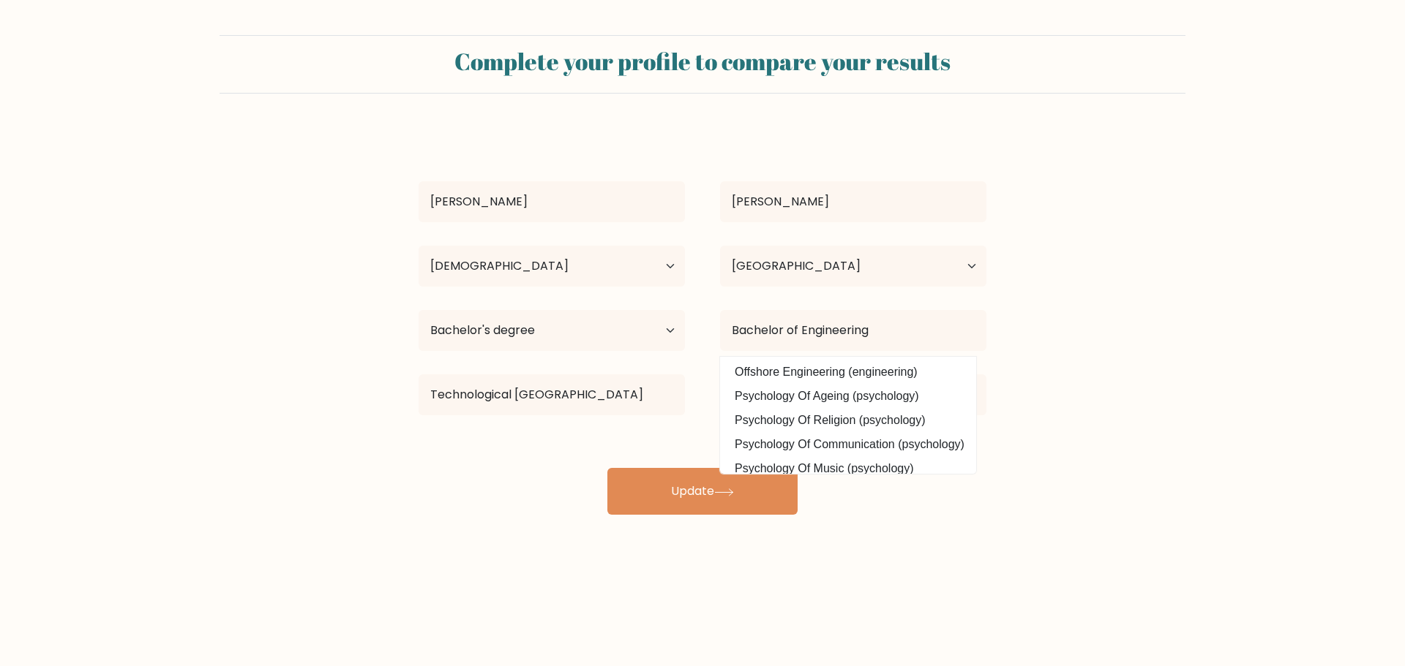
click at [1021, 397] on form "Complete your profile to compare your results Joemar Corpuz Age Under 18 years …" at bounding box center [702, 275] width 1405 height 480
click at [912, 365] on option "Offshore Engineering (engineering)" at bounding box center [848, 372] width 249 height 23
type input "Offshore Engineering"
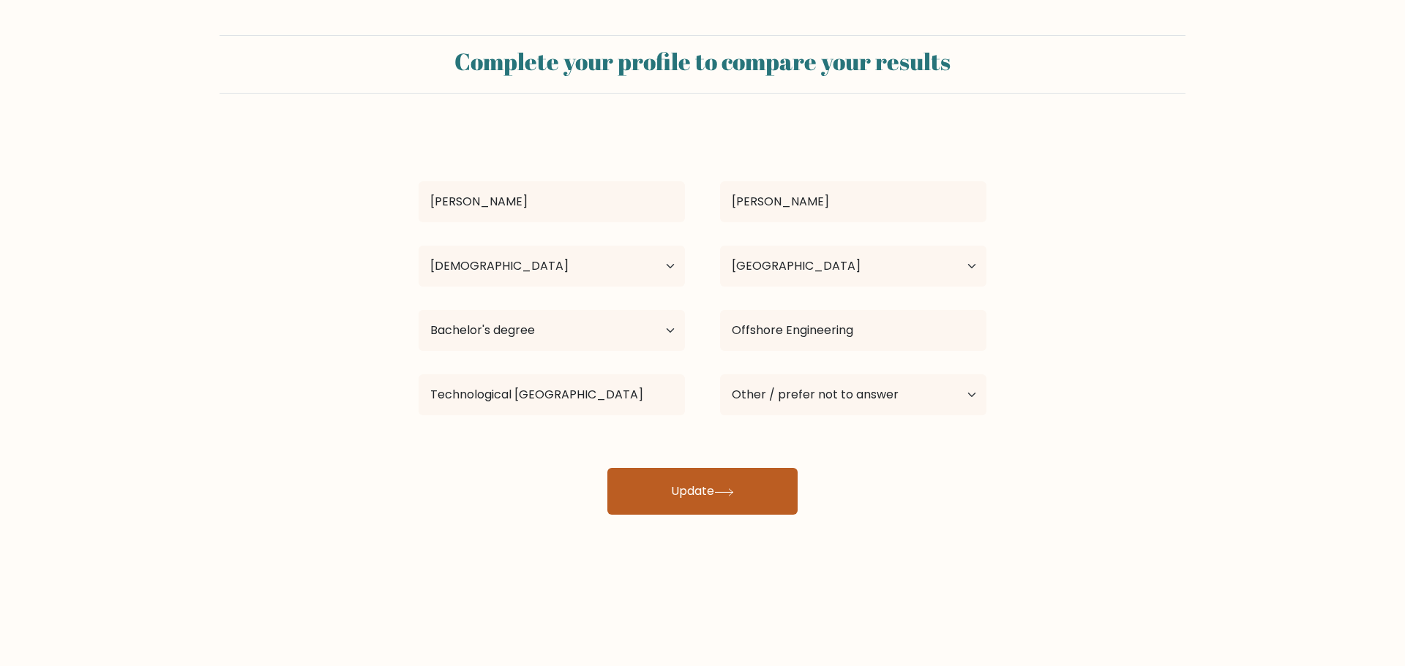
click at [699, 498] on button "Update" at bounding box center [702, 491] width 190 height 47
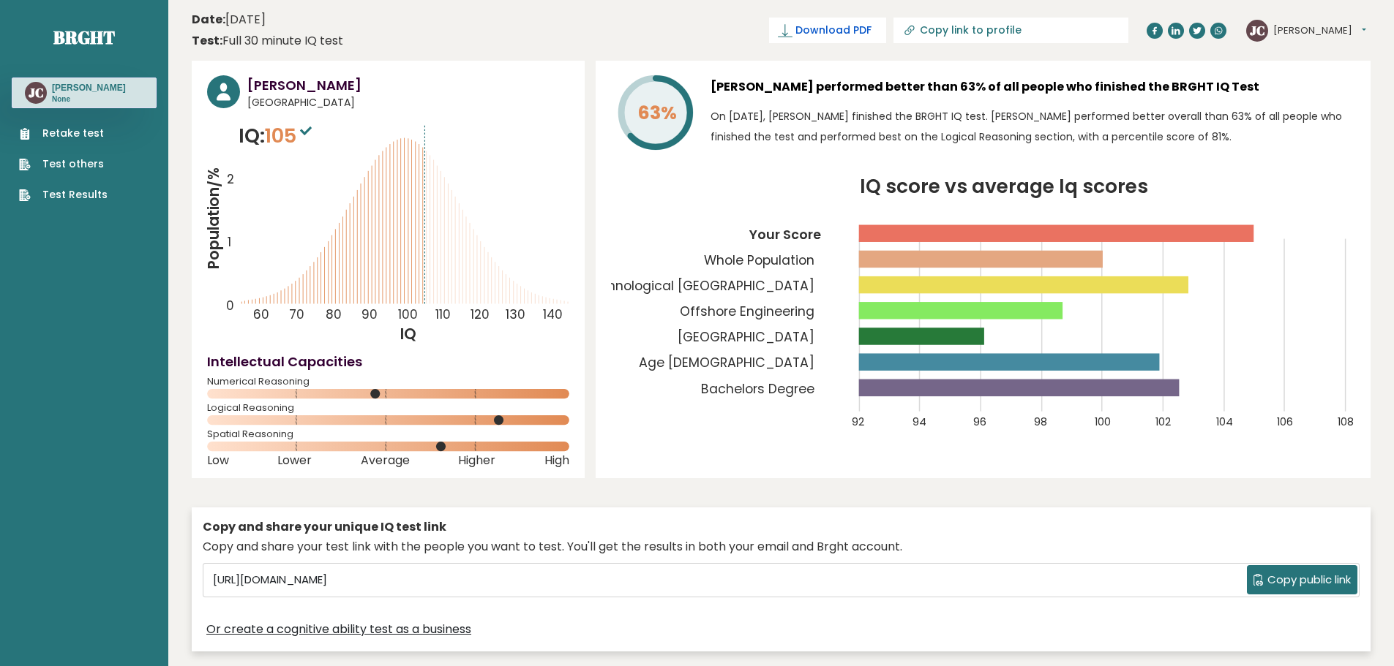
click at [871, 26] on span "Download PDF" at bounding box center [833, 30] width 76 height 15
click at [884, 36] on span "✓ Your PDF is downloaded..." at bounding box center [803, 31] width 166 height 26
click at [830, 32] on span "✓ Your PDF is downloaded..." at bounding box center [803, 31] width 166 height 26
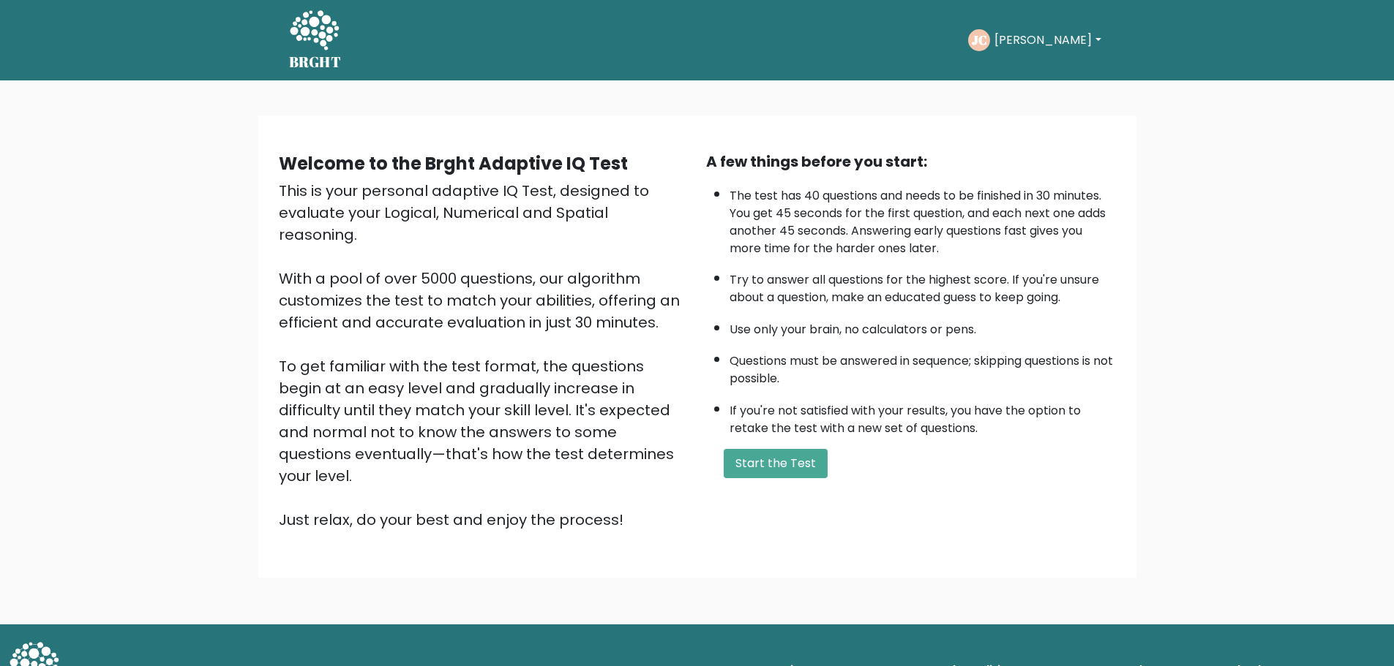
click at [1029, 37] on button "[PERSON_NAME]" at bounding box center [1047, 40] width 115 height 19
click at [1026, 75] on link "Dashboard" at bounding box center [1027, 78] width 116 height 23
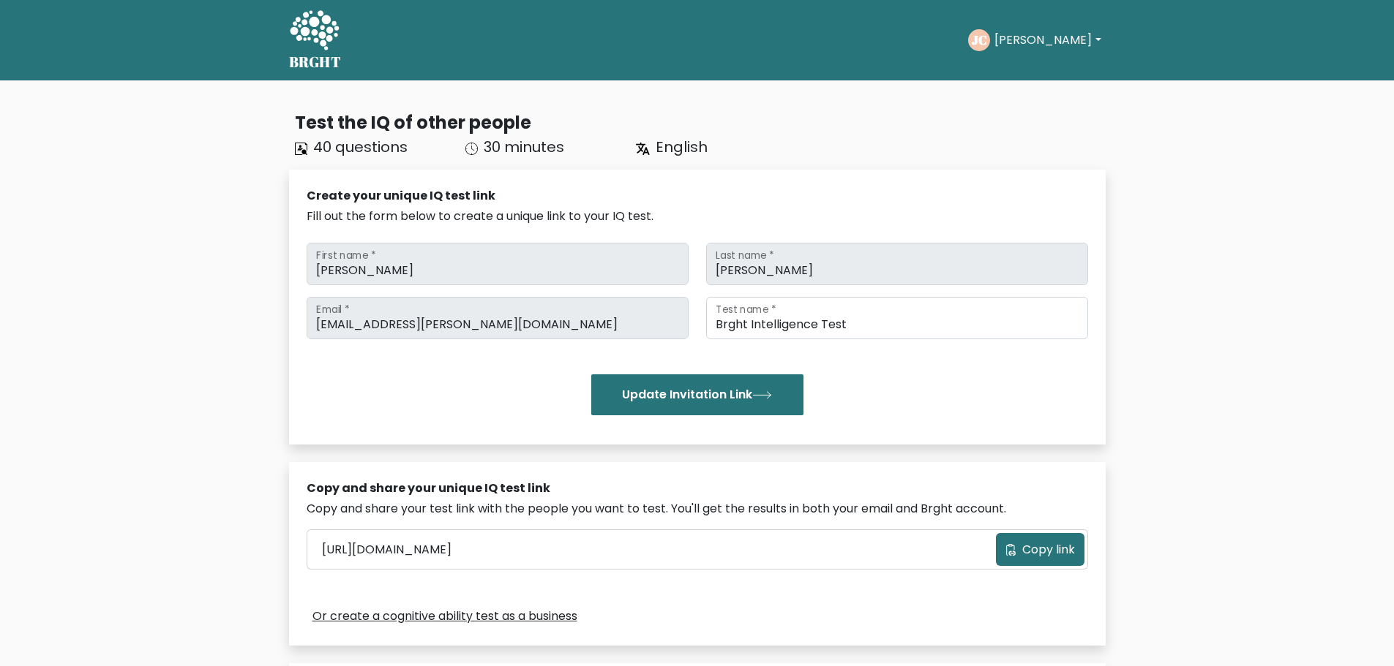
click at [1045, 31] on button "[PERSON_NAME]" at bounding box center [1047, 40] width 115 height 19
click at [743, 59] on div "Take the test JC Joemar Dashboard Profile Settings Logout Dashboard Profile Set…" at bounding box center [729, 40] width 752 height 45
